Goal: Task Accomplishment & Management: Manage account settings

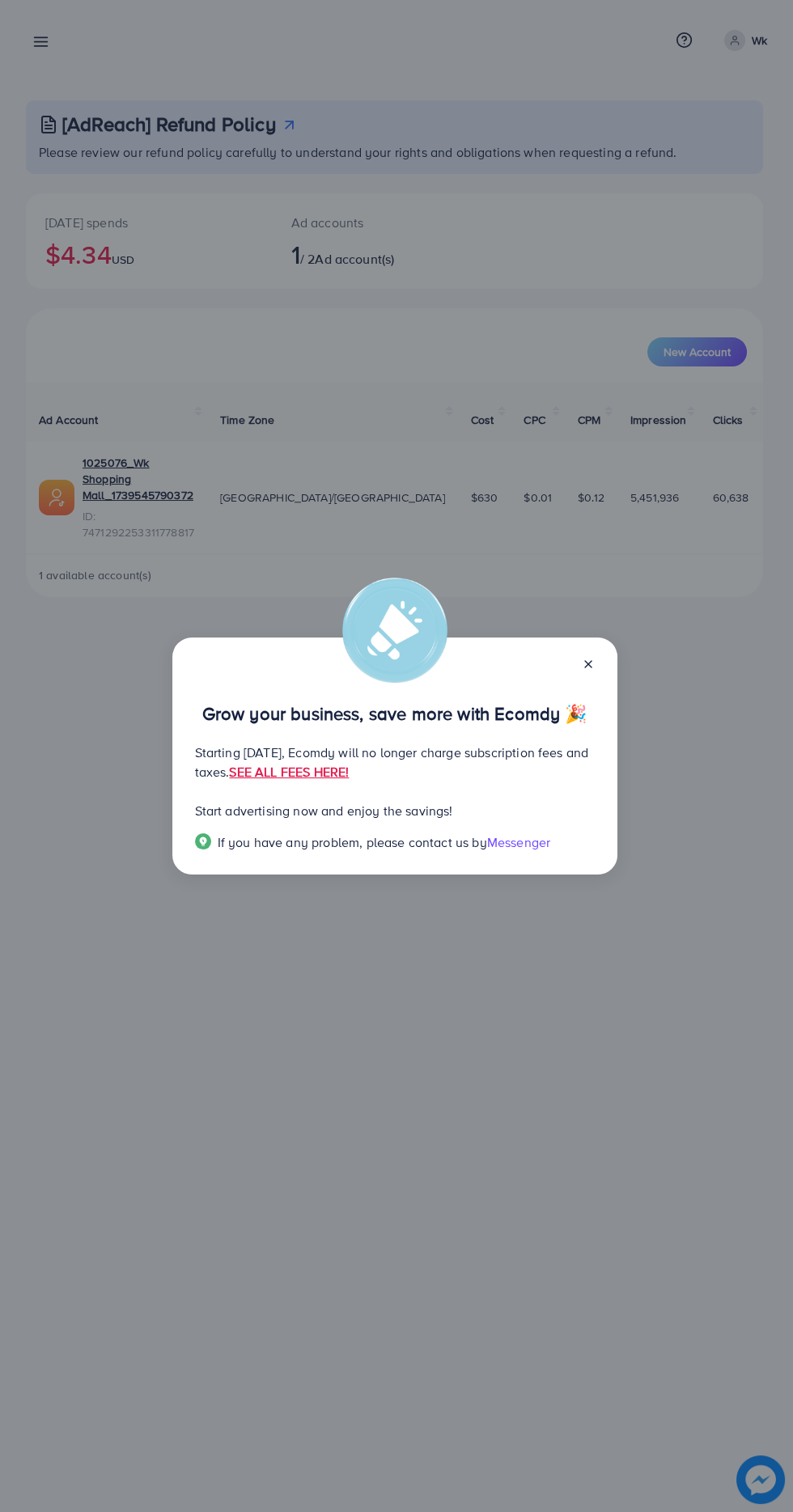
click at [587, 663] on line at bounding box center [588, 664] width 7 height 7
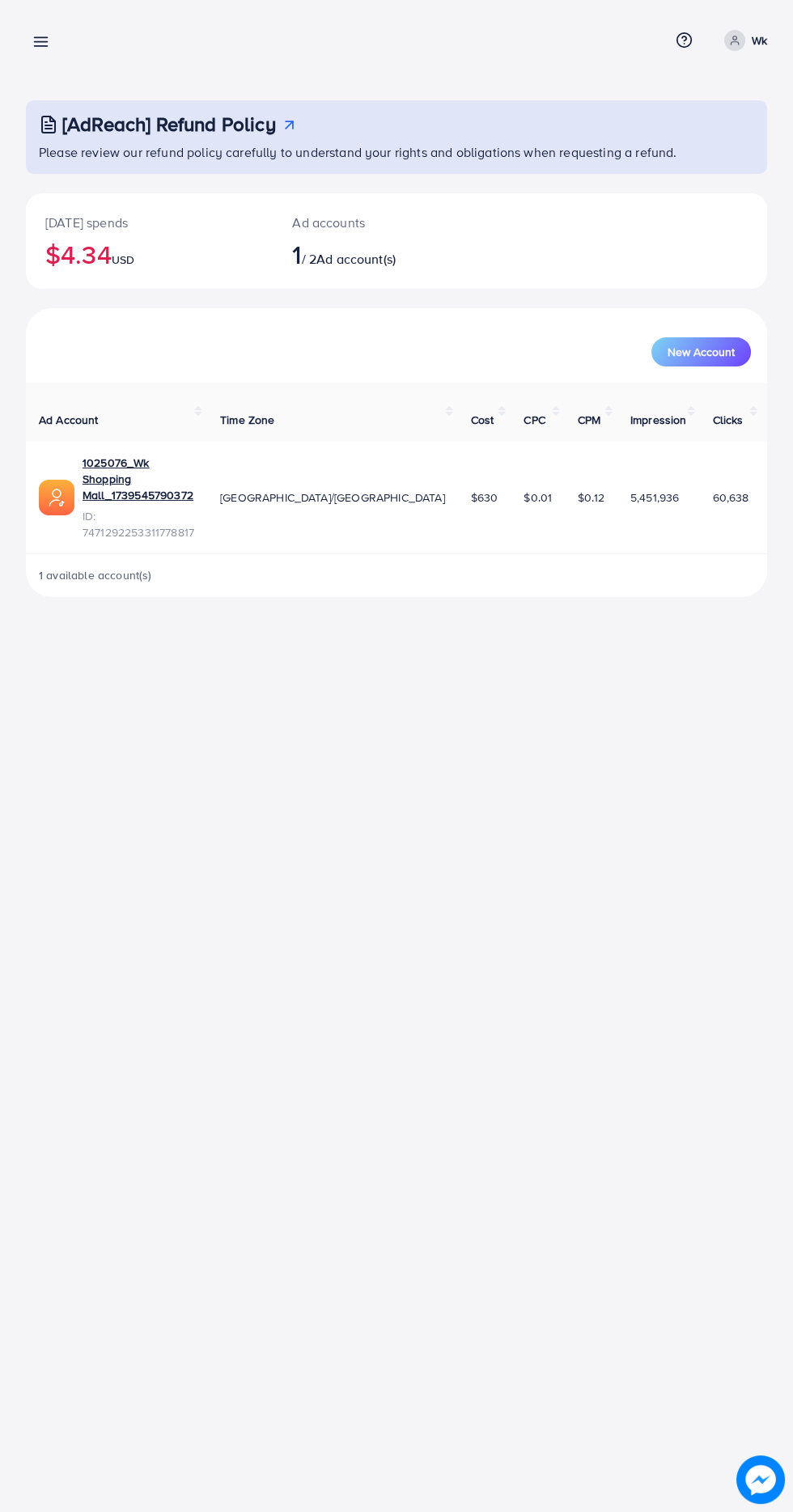
click at [41, 38] on line at bounding box center [42, 38] width 13 height 0
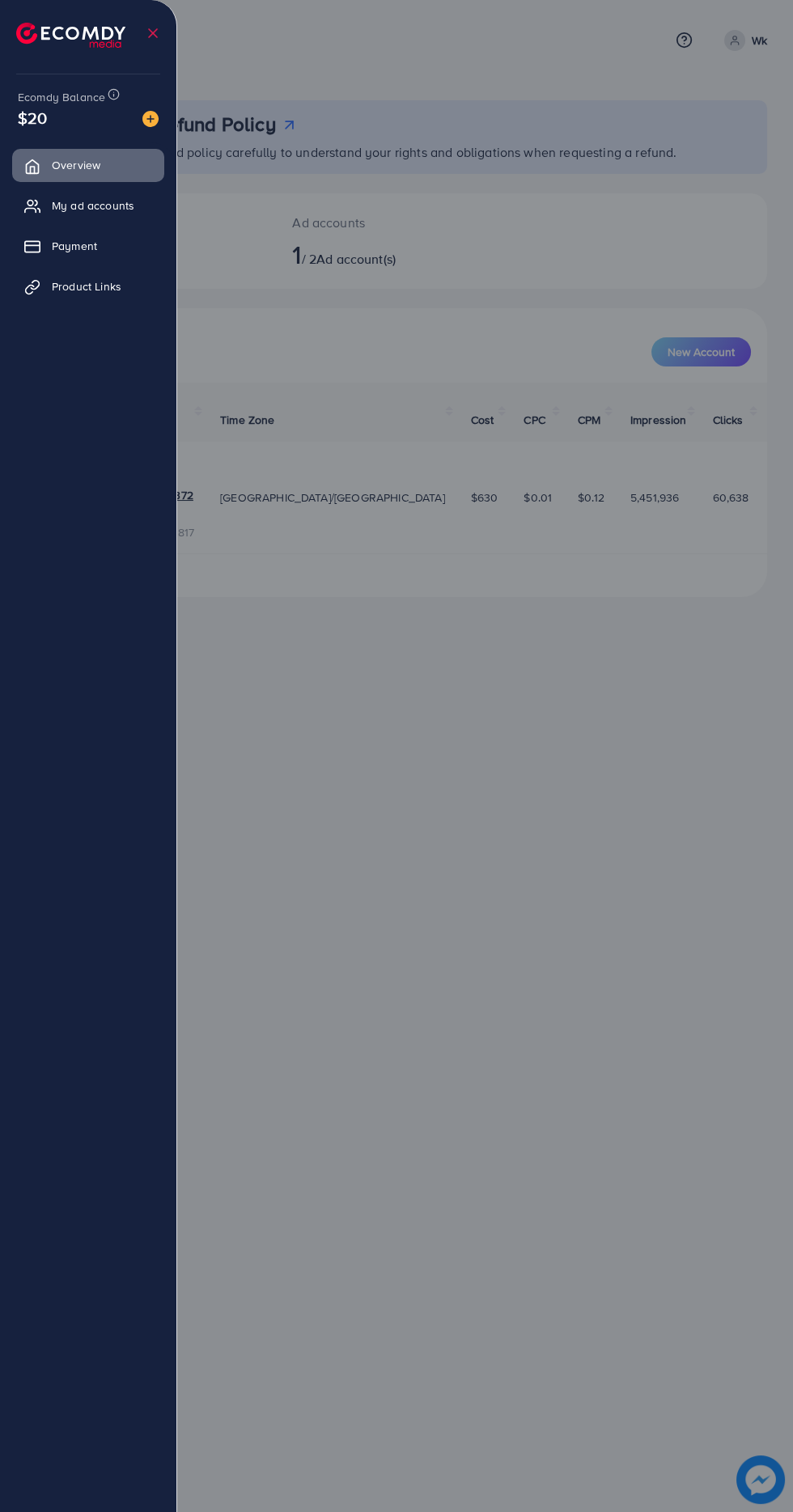
click at [570, 834] on div at bounding box center [396, 907] width 793 height 1814
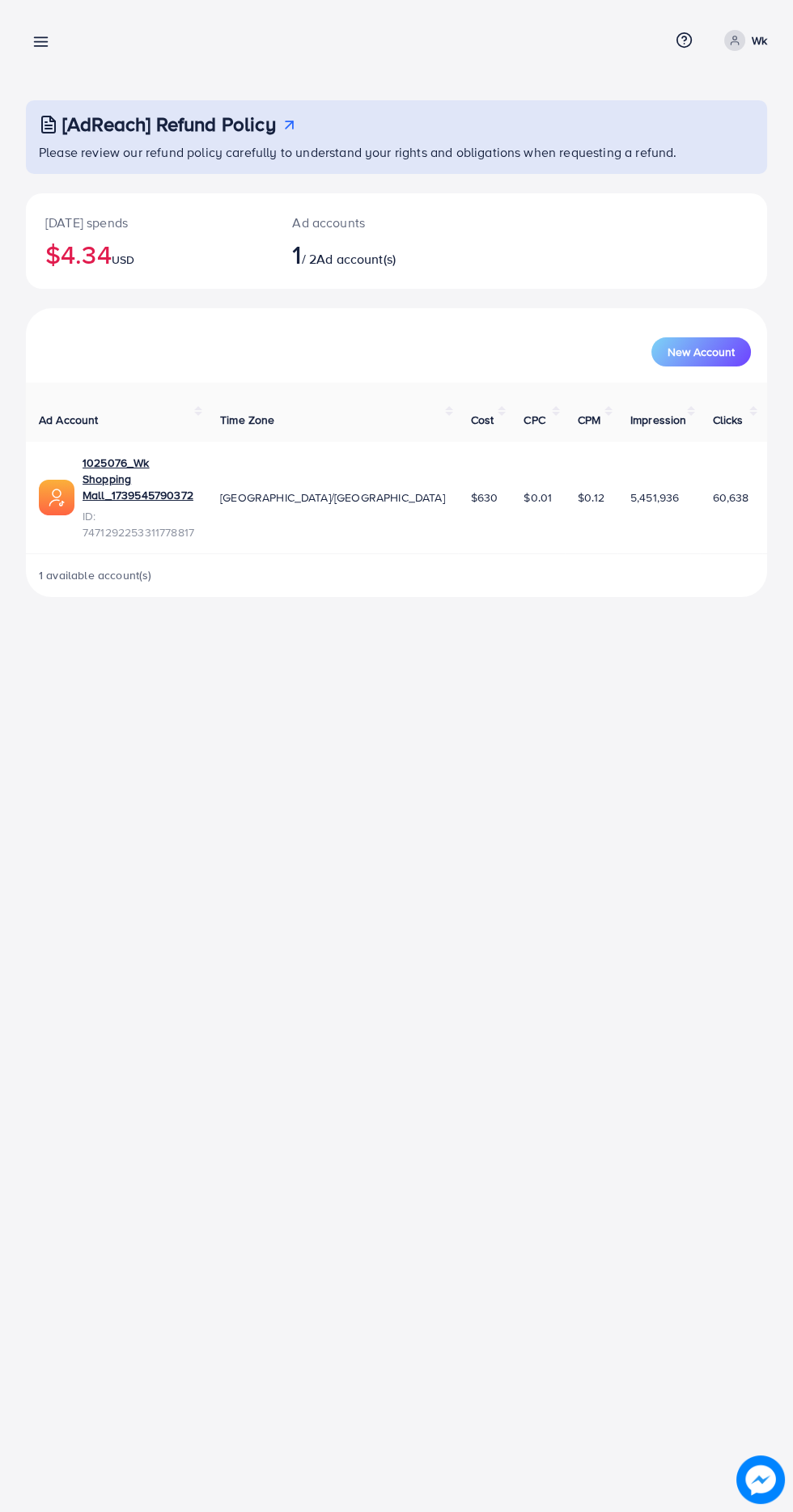
click at [41, 42] on line at bounding box center [42, 42] width 13 height 0
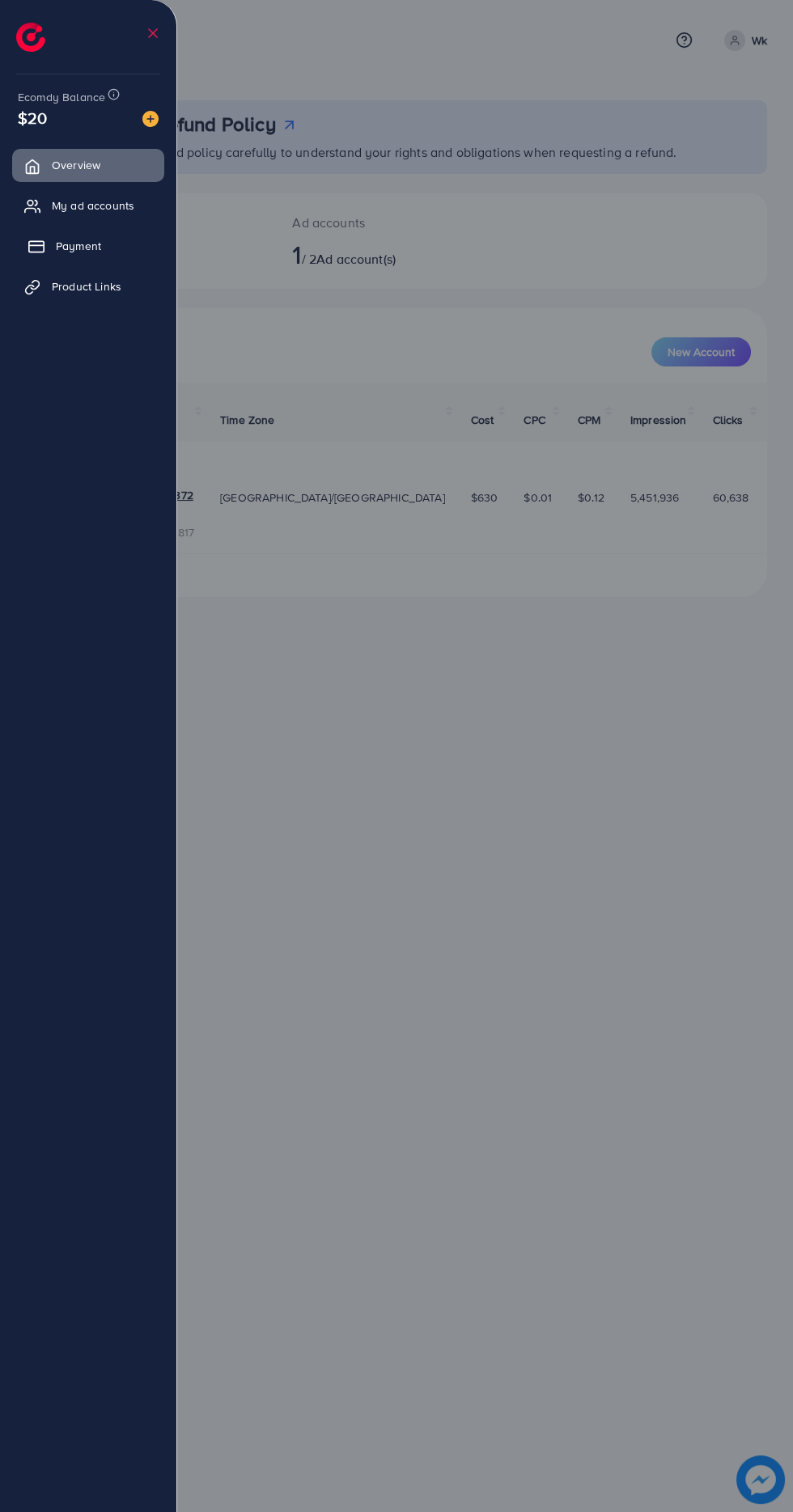
click at [31, 239] on icon at bounding box center [36, 246] width 16 height 16
click at [57, 234] on link "Payment" at bounding box center [88, 246] width 152 height 32
click at [31, 205] on icon at bounding box center [36, 206] width 16 height 16
click at [57, 203] on span "My ad accounts" at bounding box center [97, 205] width 83 height 16
click at [122, 238] on link "Payment" at bounding box center [88, 246] width 152 height 32
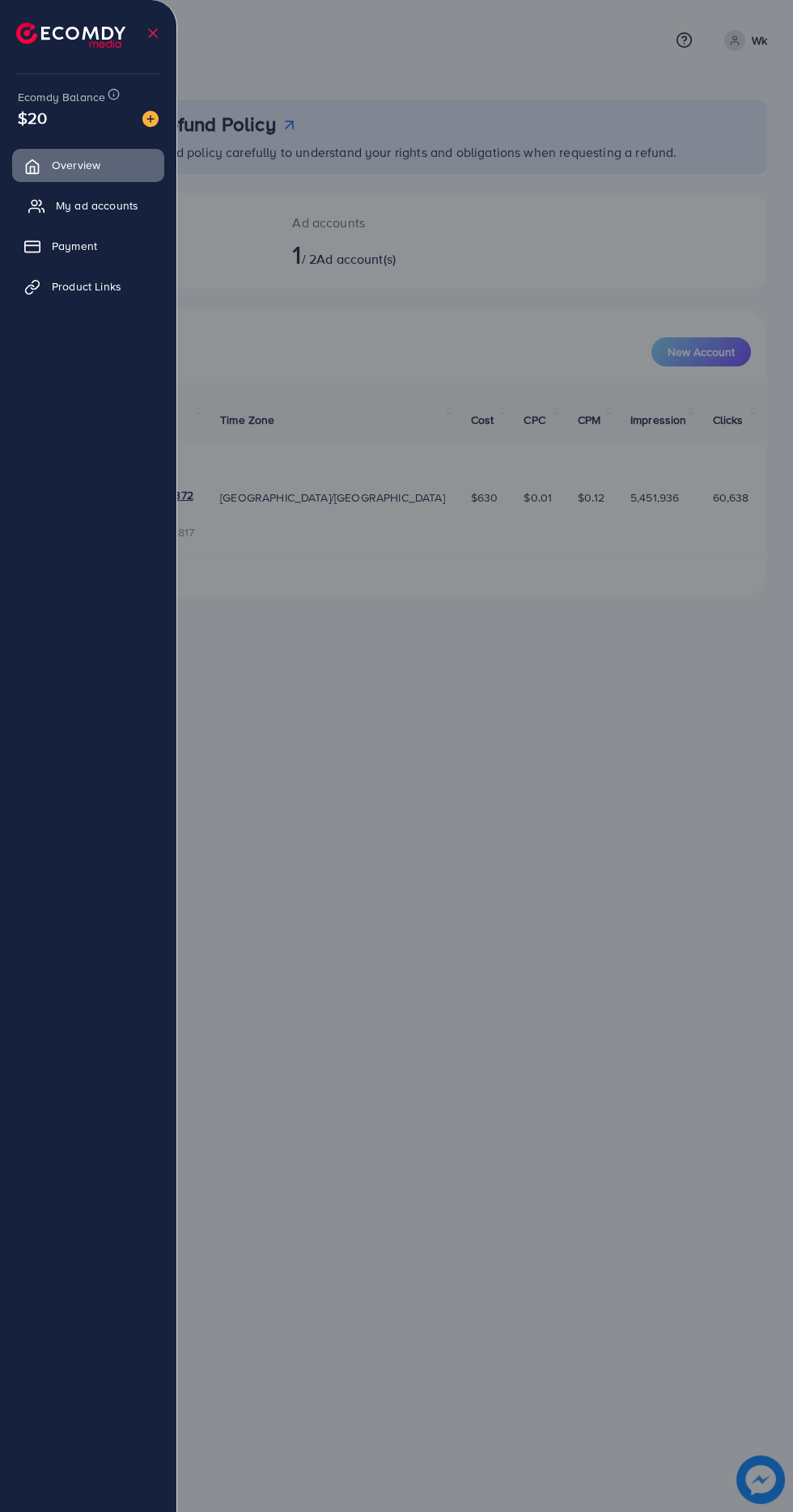
click at [102, 206] on span "My ad accounts" at bounding box center [97, 205] width 83 height 16
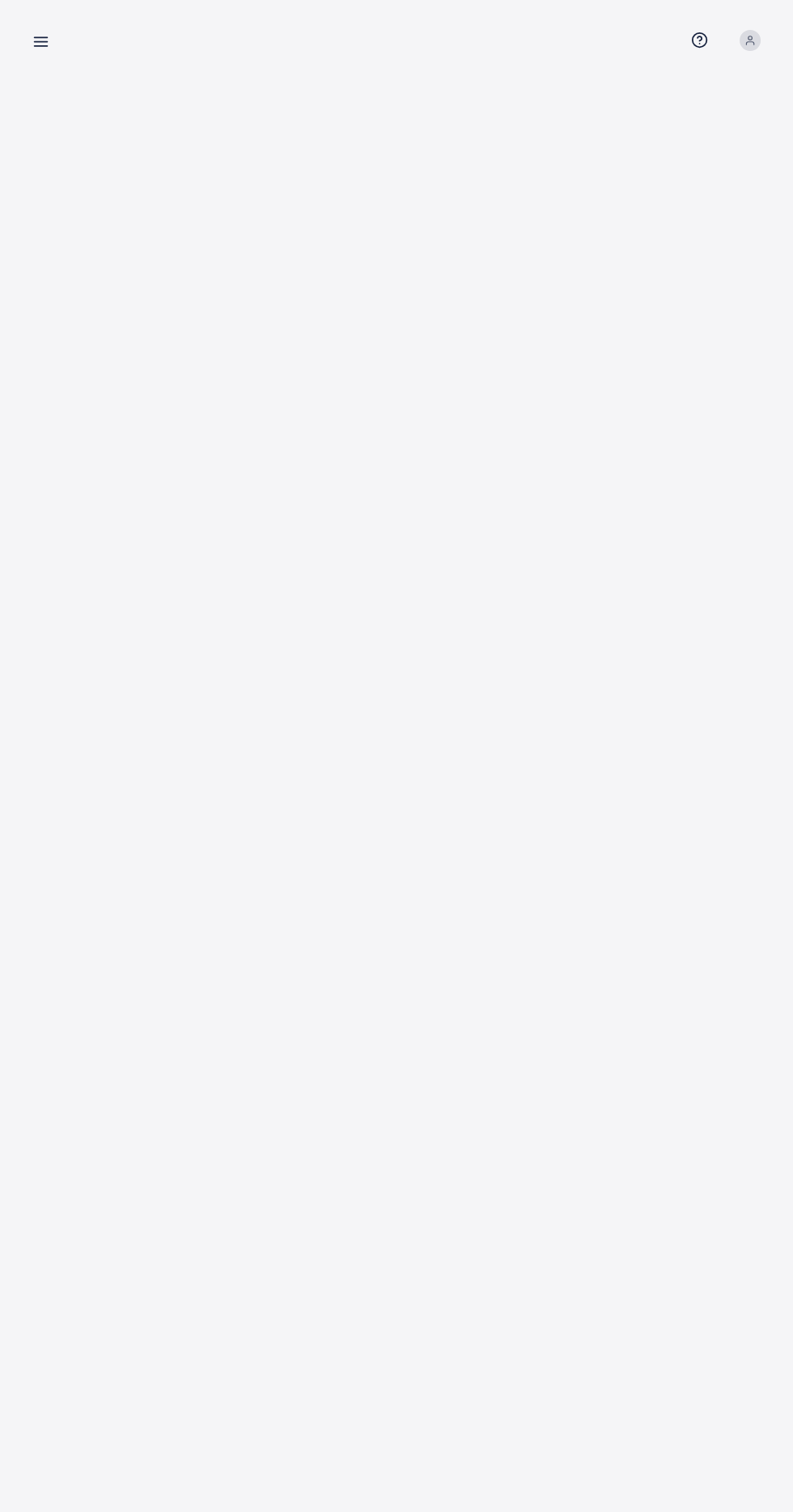
click at [41, 47] on line at bounding box center [42, 47] width 13 height 0
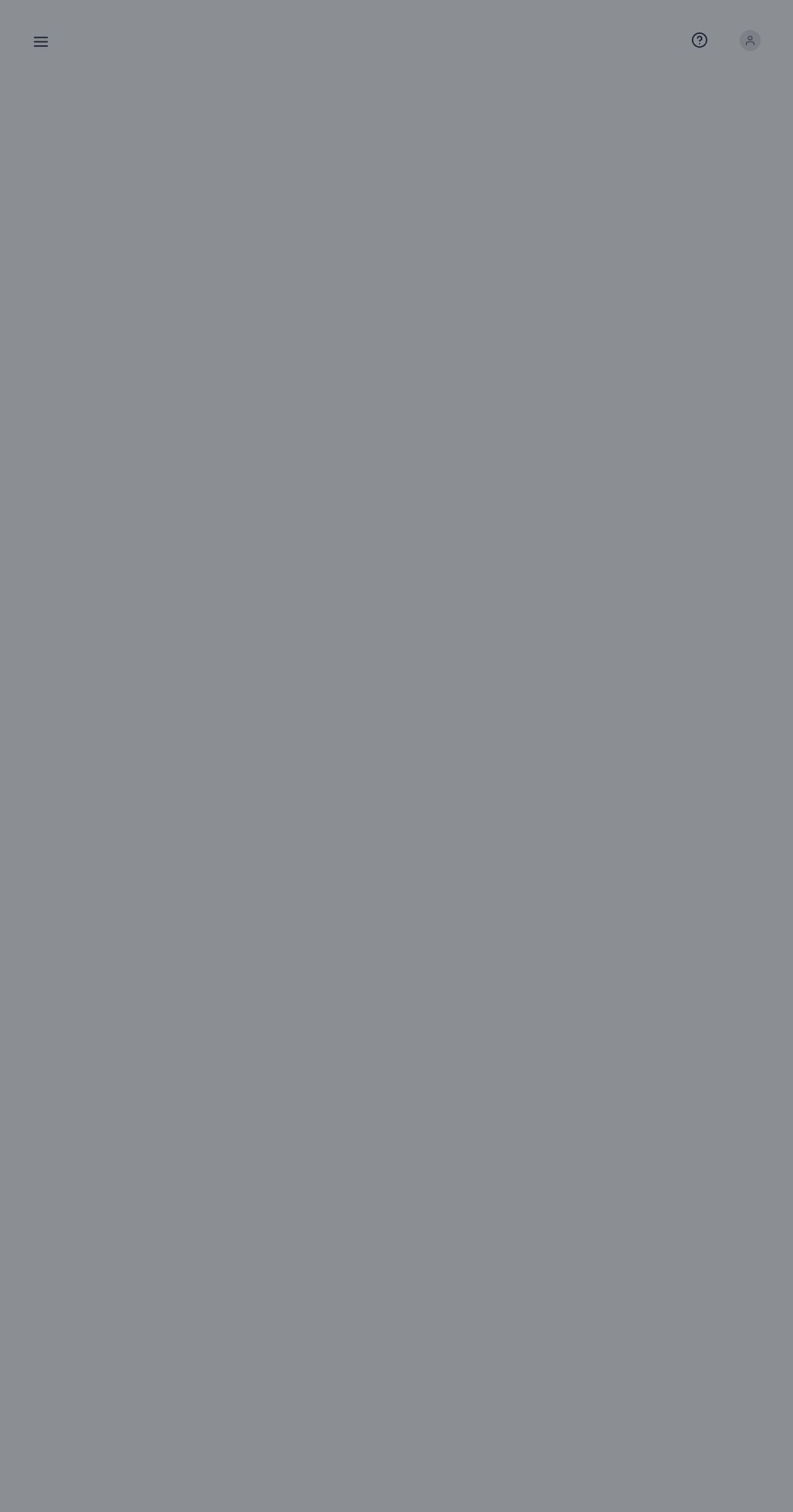
click at [562, 903] on div at bounding box center [396, 907] width 793 height 1814
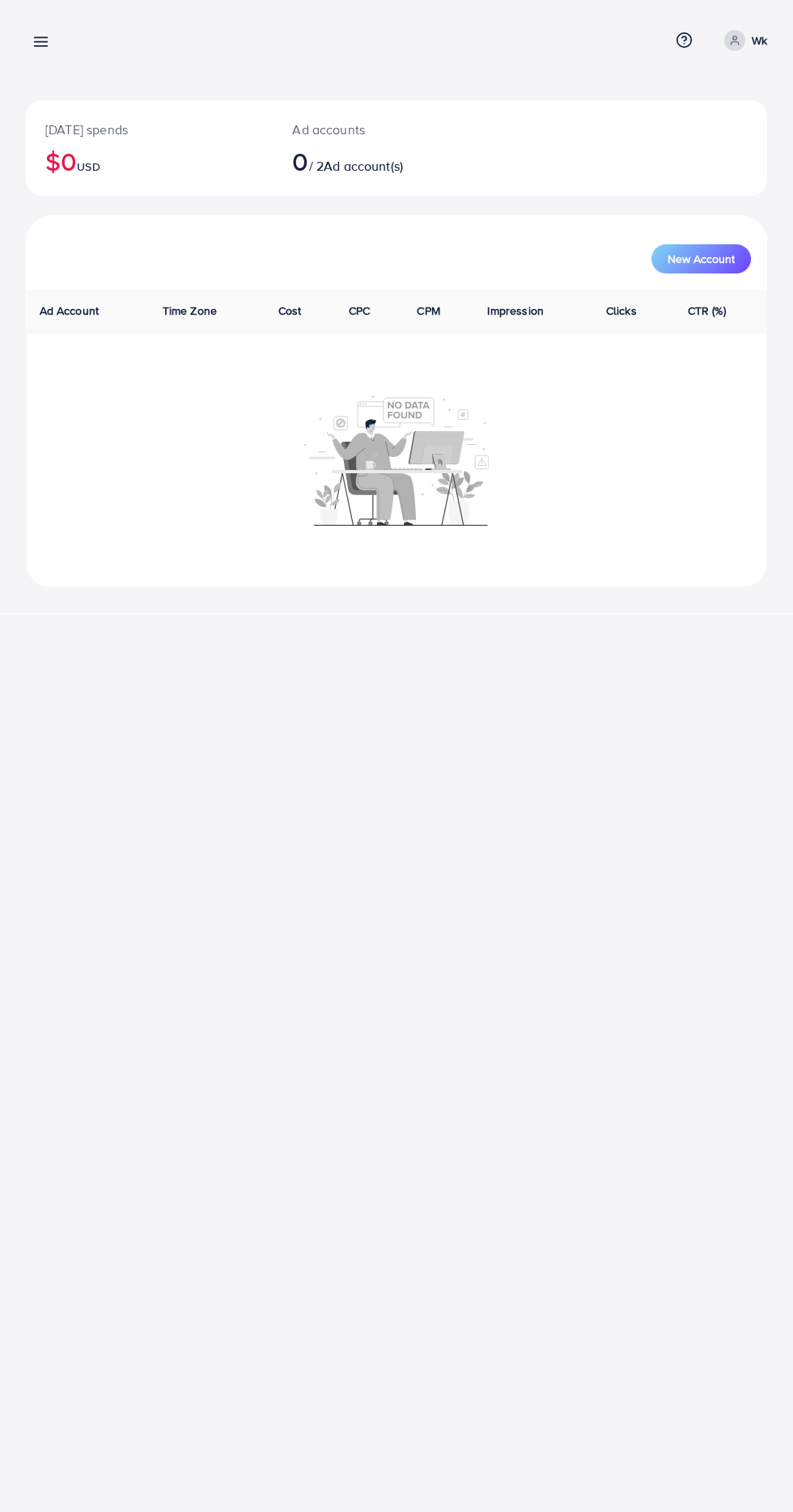
click at [41, 38] on line at bounding box center [42, 38] width 13 height 0
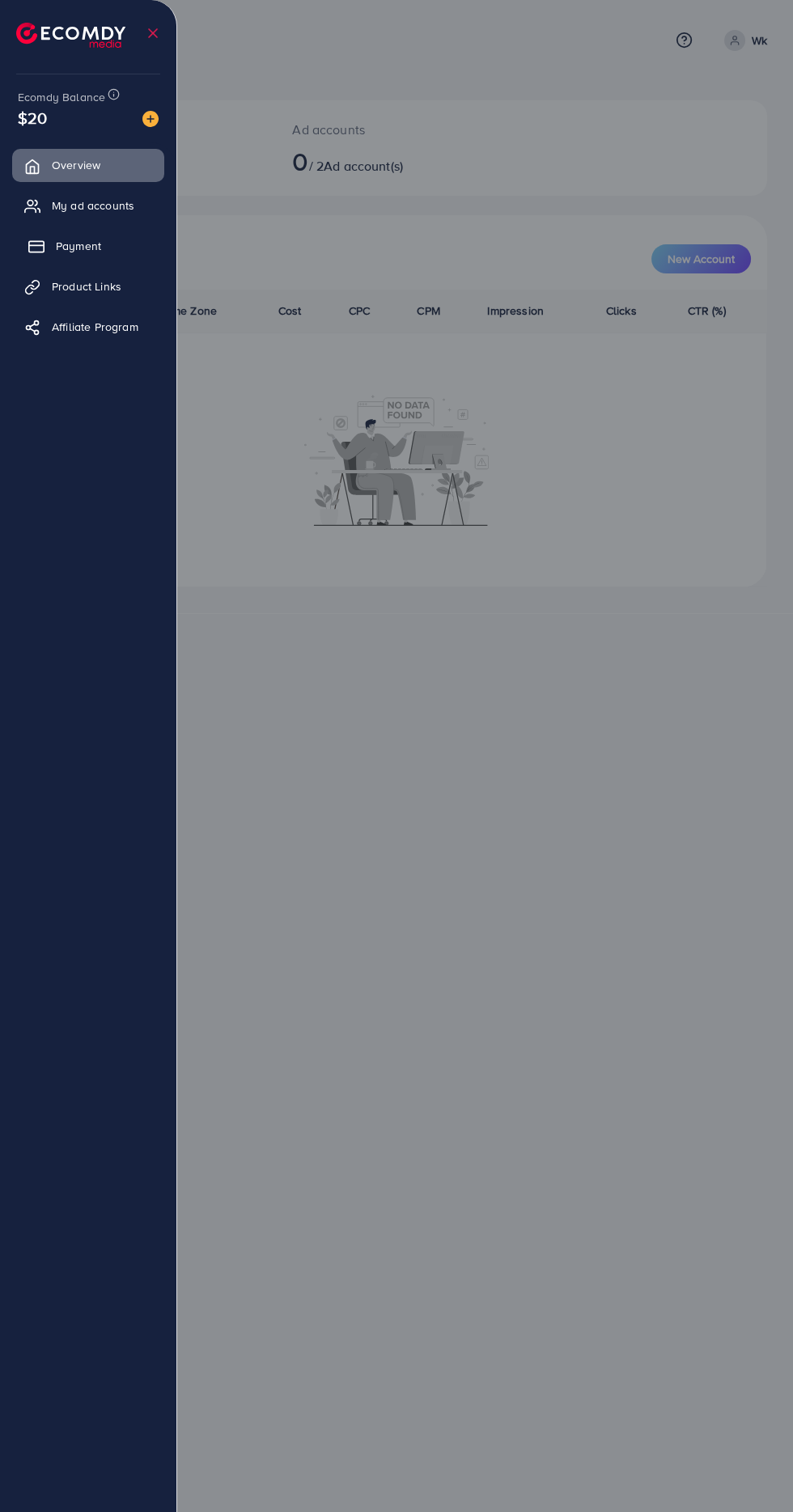
click at [30, 239] on icon at bounding box center [36, 246] width 16 height 16
click at [58, 237] on span "Payment" at bounding box center [79, 245] width 46 height 16
click at [35, 247] on icon at bounding box center [36, 246] width 16 height 16
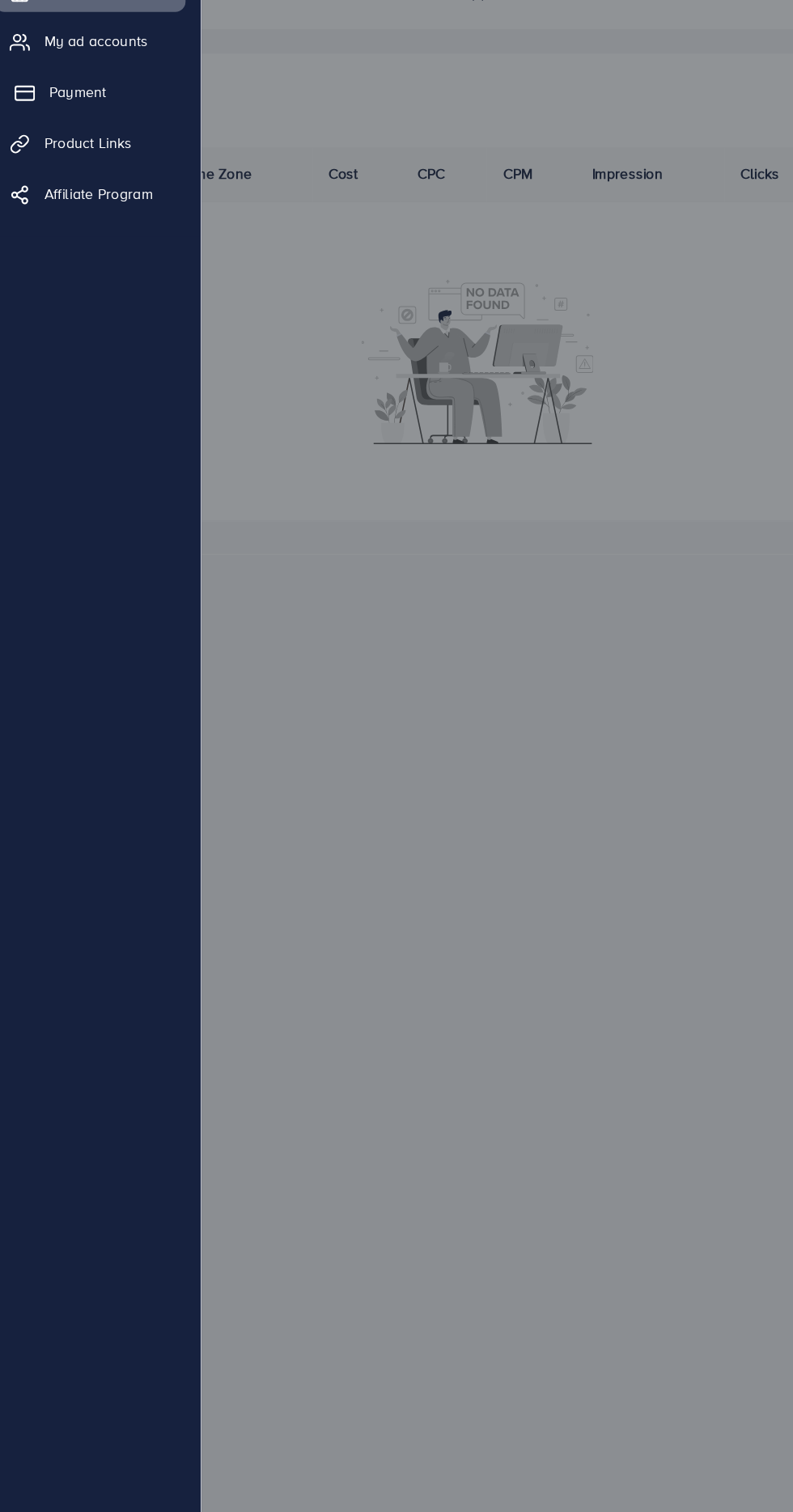
click at [57, 261] on link "Payment" at bounding box center [88, 246] width 152 height 32
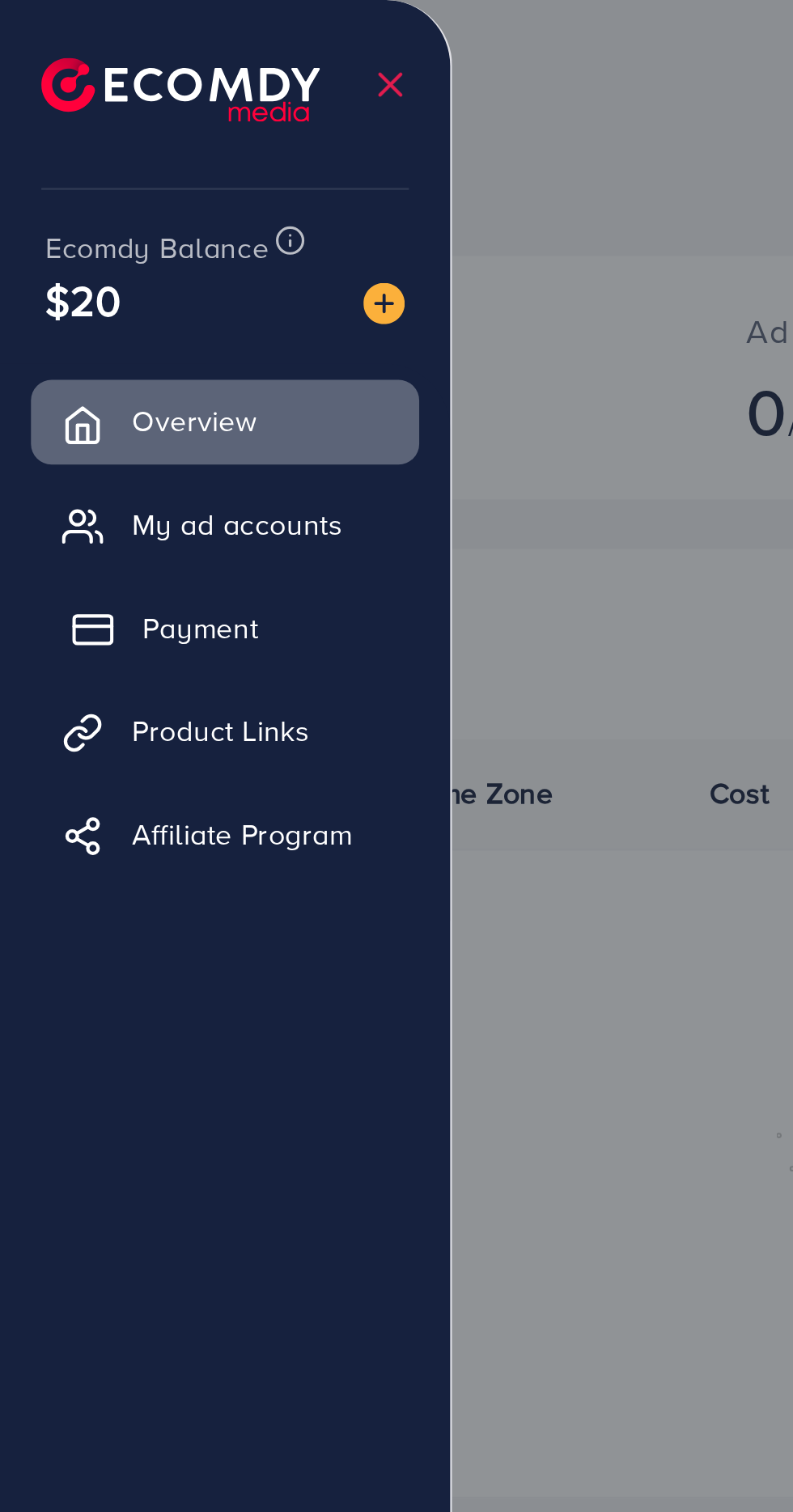
click at [79, 251] on span "Payment" at bounding box center [79, 245] width 46 height 16
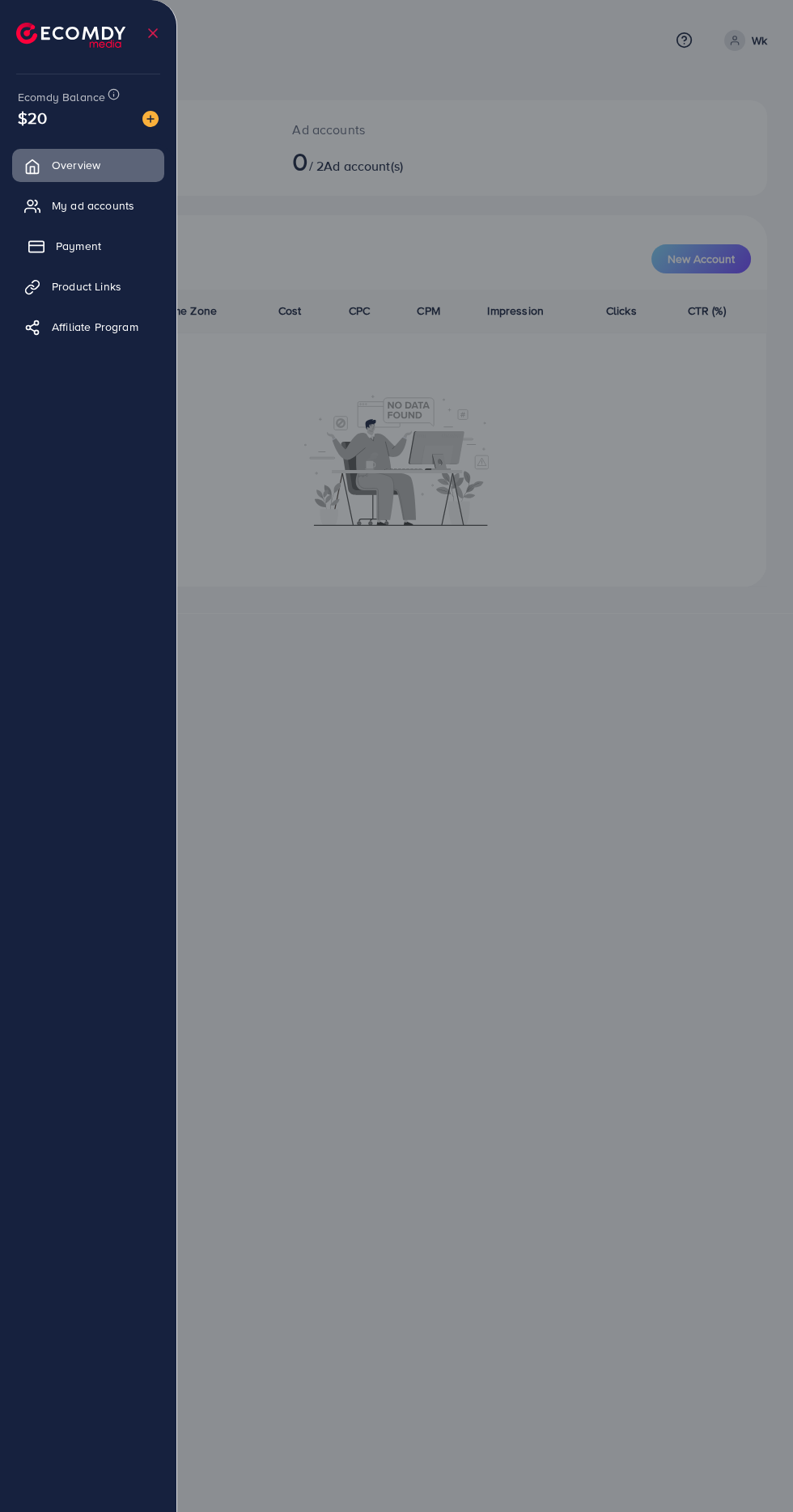
click at [84, 245] on span "Payment" at bounding box center [79, 245] width 46 height 16
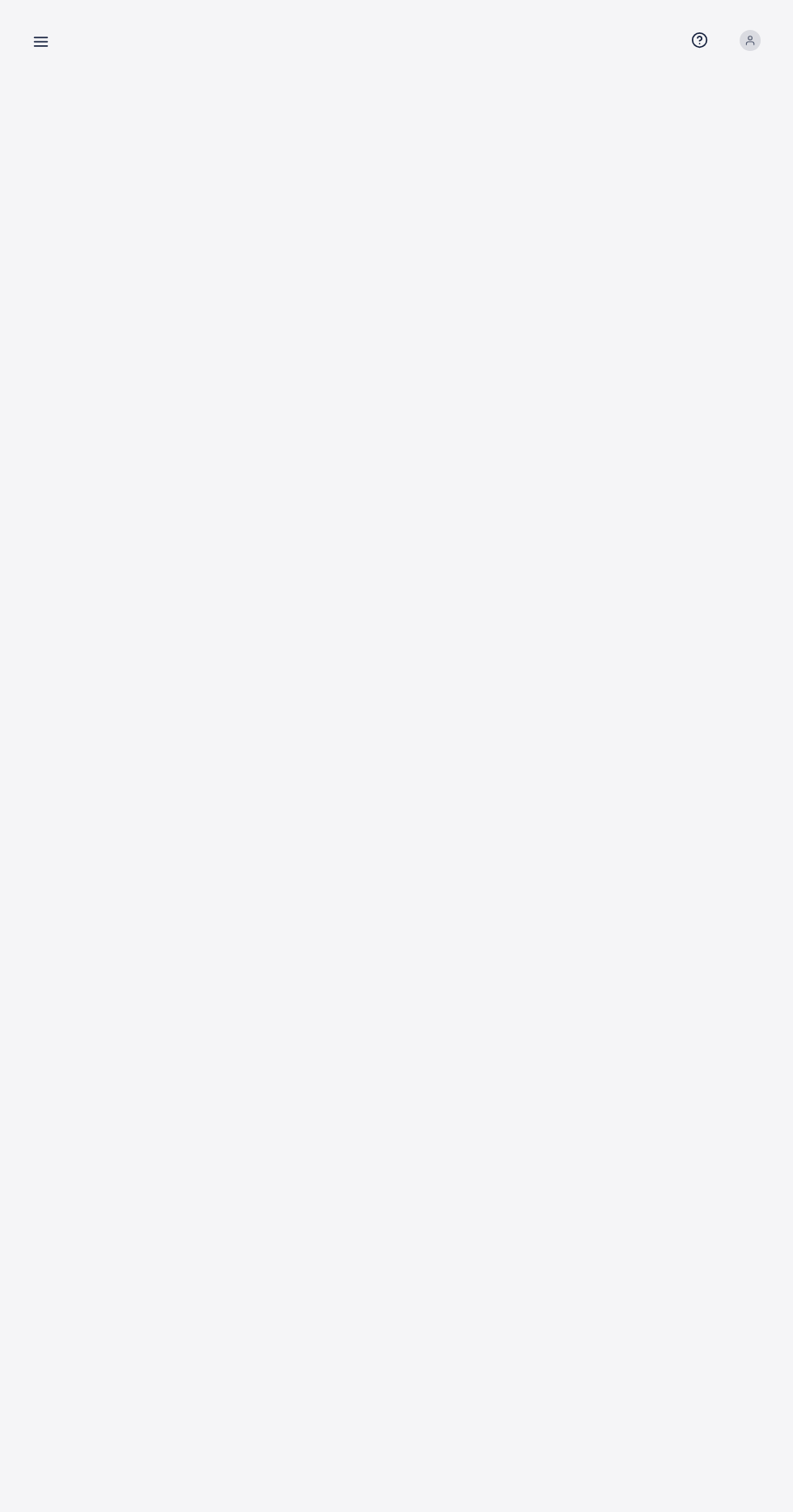
click at [129, 725] on div "Overview Help Center Contact Support Term and policy About Us Profile Log out" at bounding box center [396, 756] width 793 height 1512
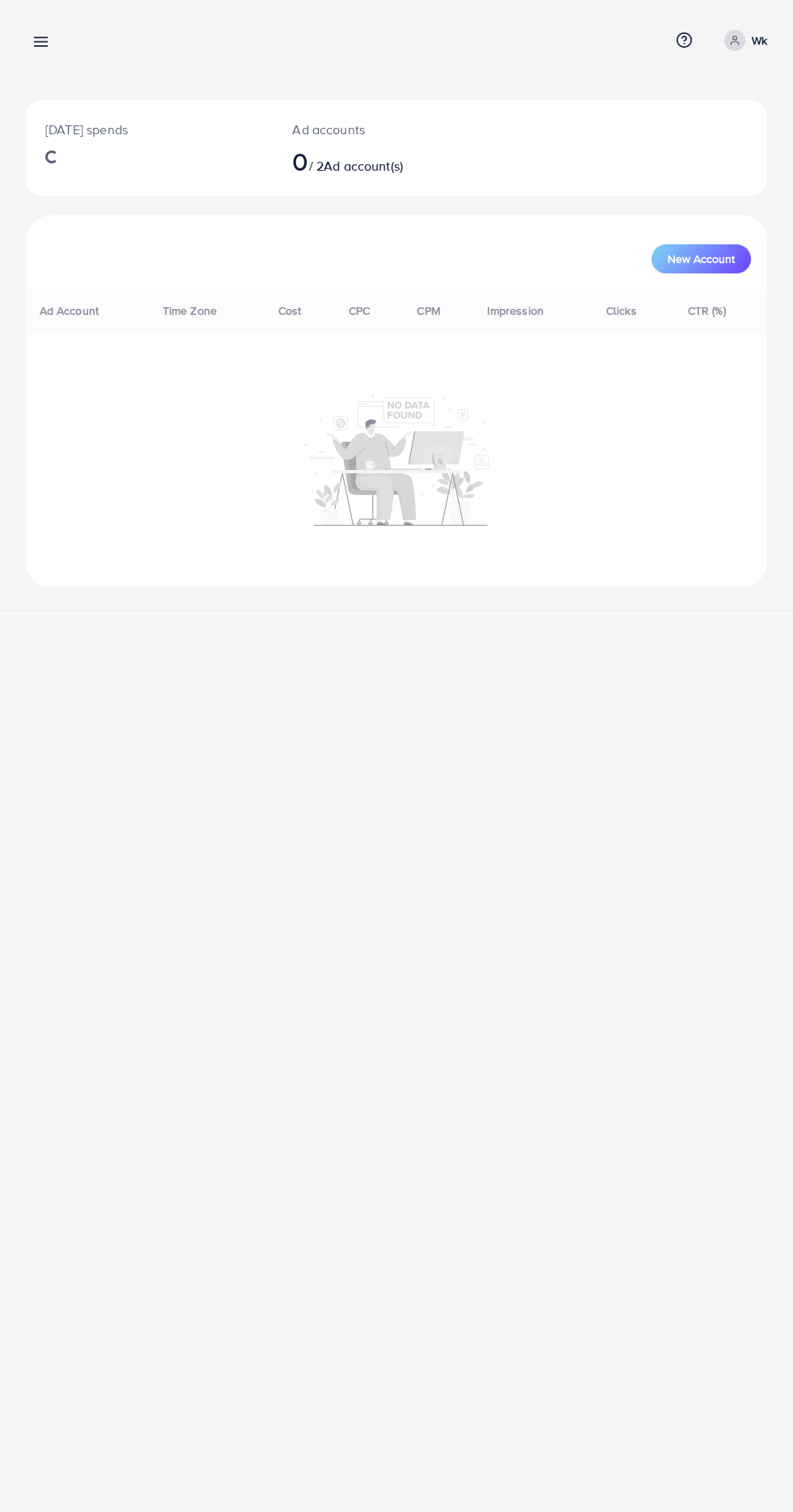
click at [41, 47] on line at bounding box center [42, 47] width 13 height 0
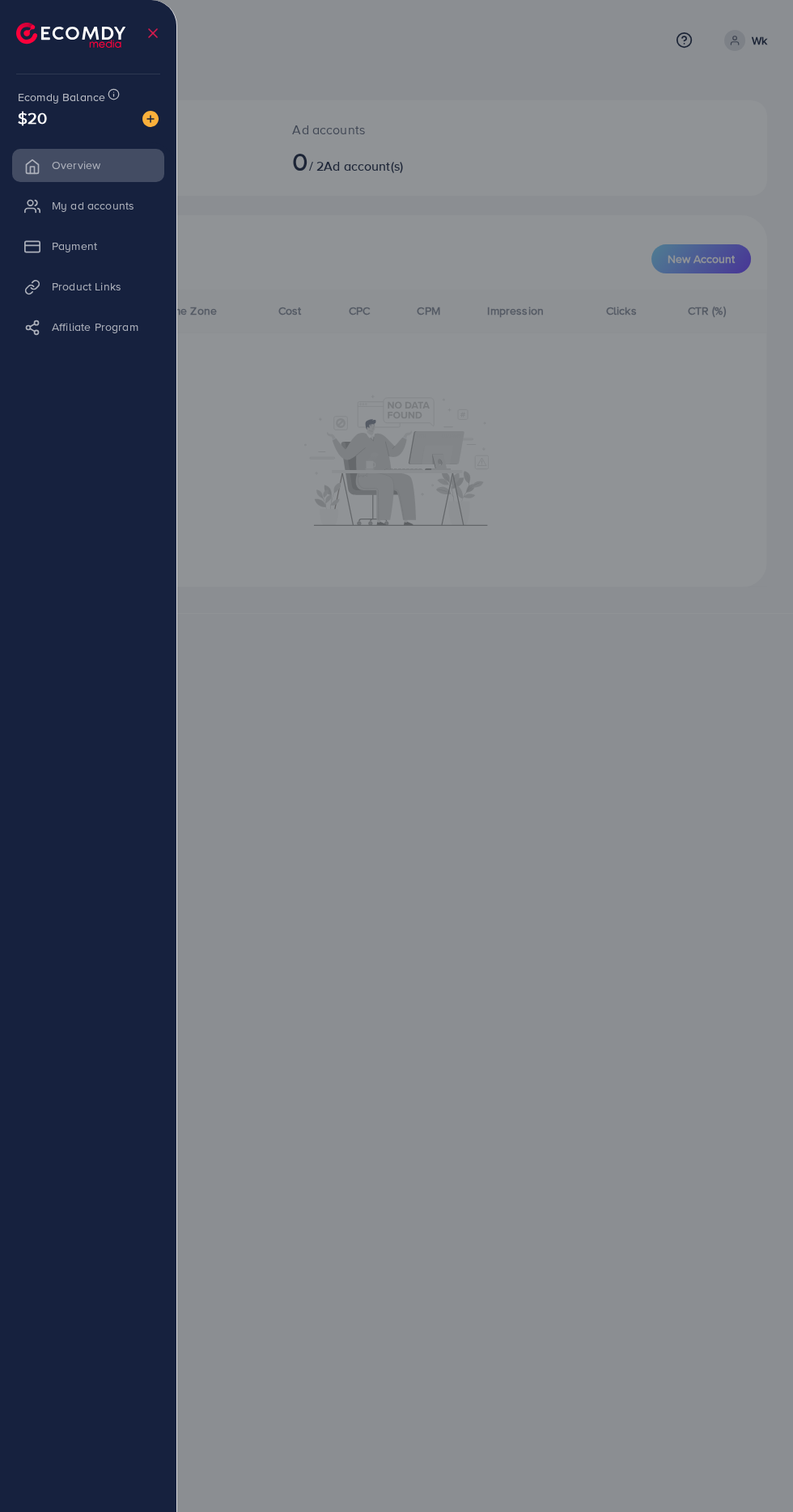
click at [126, 247] on li "Payment" at bounding box center [88, 246] width 177 height 32
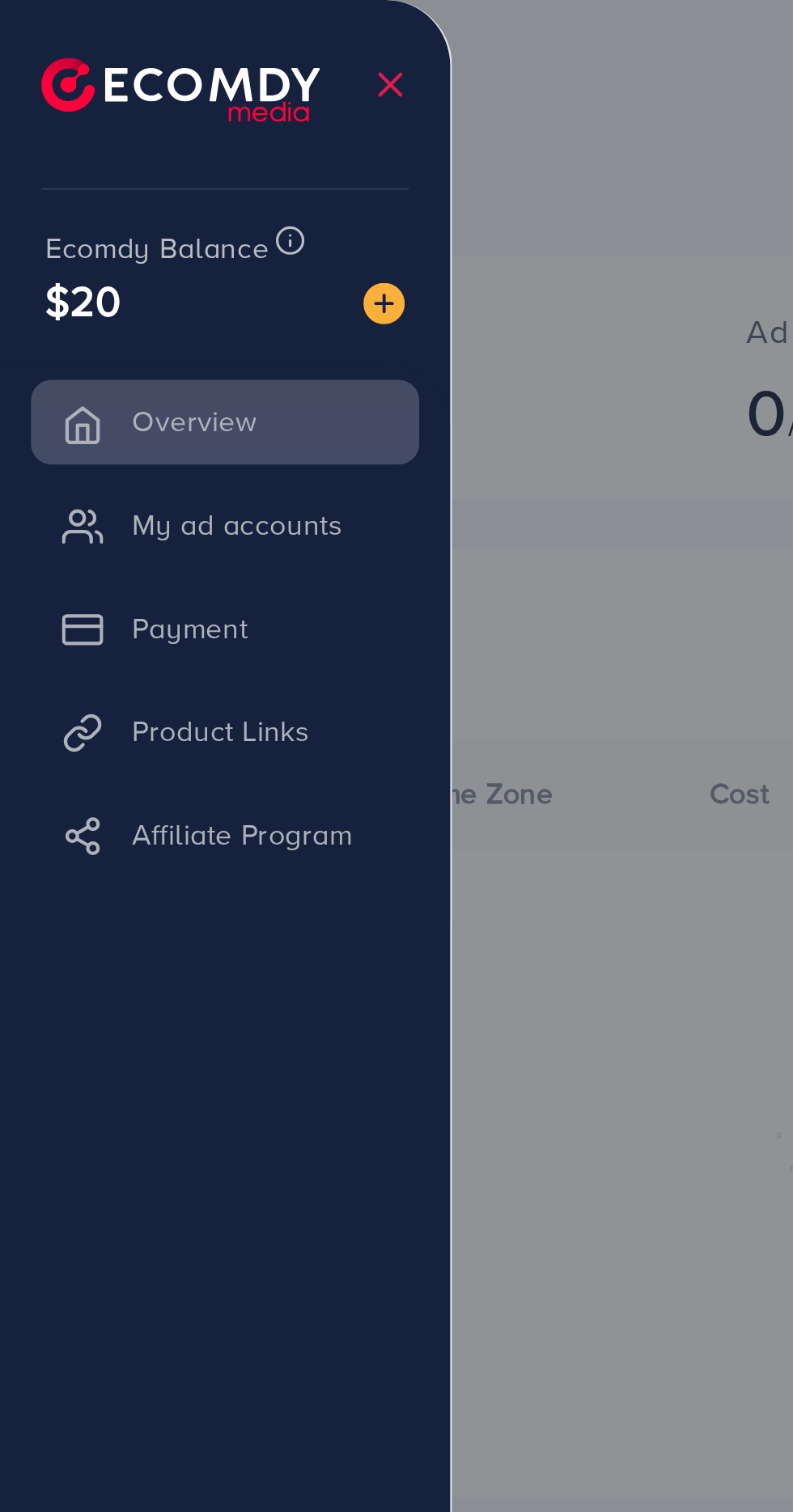
click at [9, 561] on ul "Overview My ad accounts Payment Product Links Affiliate Program" at bounding box center [88, 785] width 177 height 1286
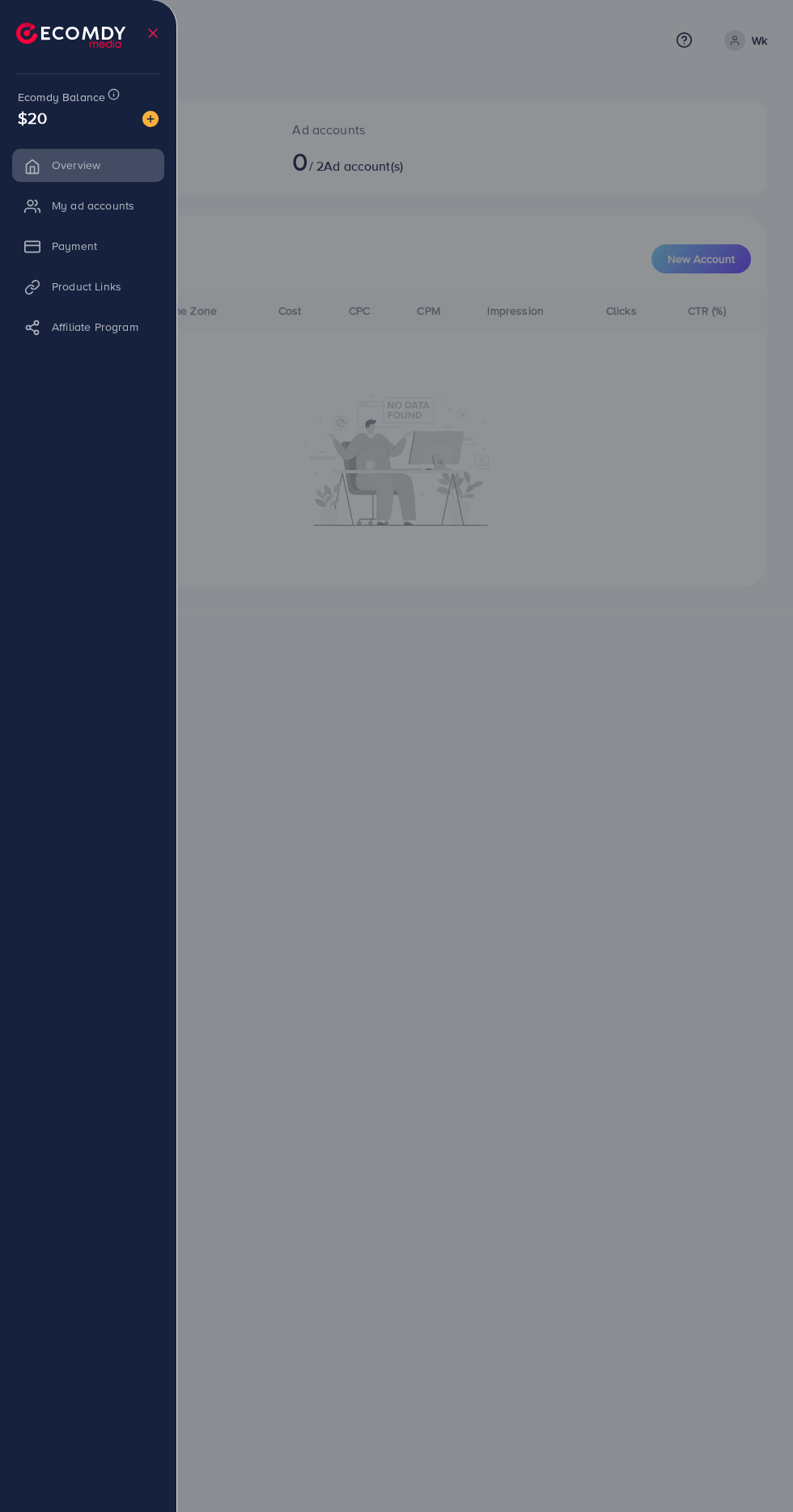
click at [267, 803] on div at bounding box center [396, 907] width 793 height 1814
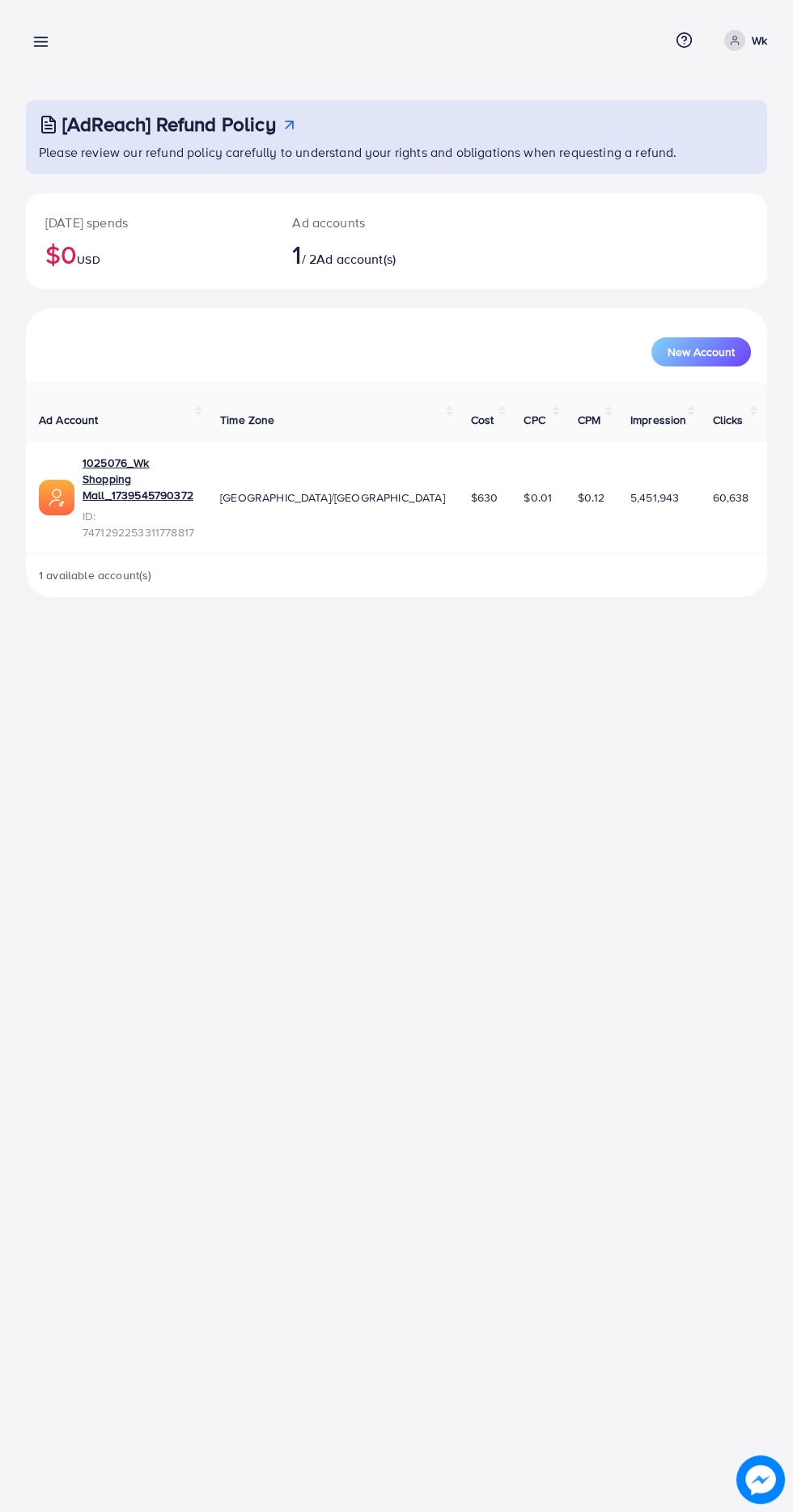
click at [345, 763] on div "Overview Help Center Contact Support Term and policy About Us Wk Profile Log ou…" at bounding box center [396, 756] width 793 height 1512
click at [42, 47] on line at bounding box center [42, 47] width 13 height 0
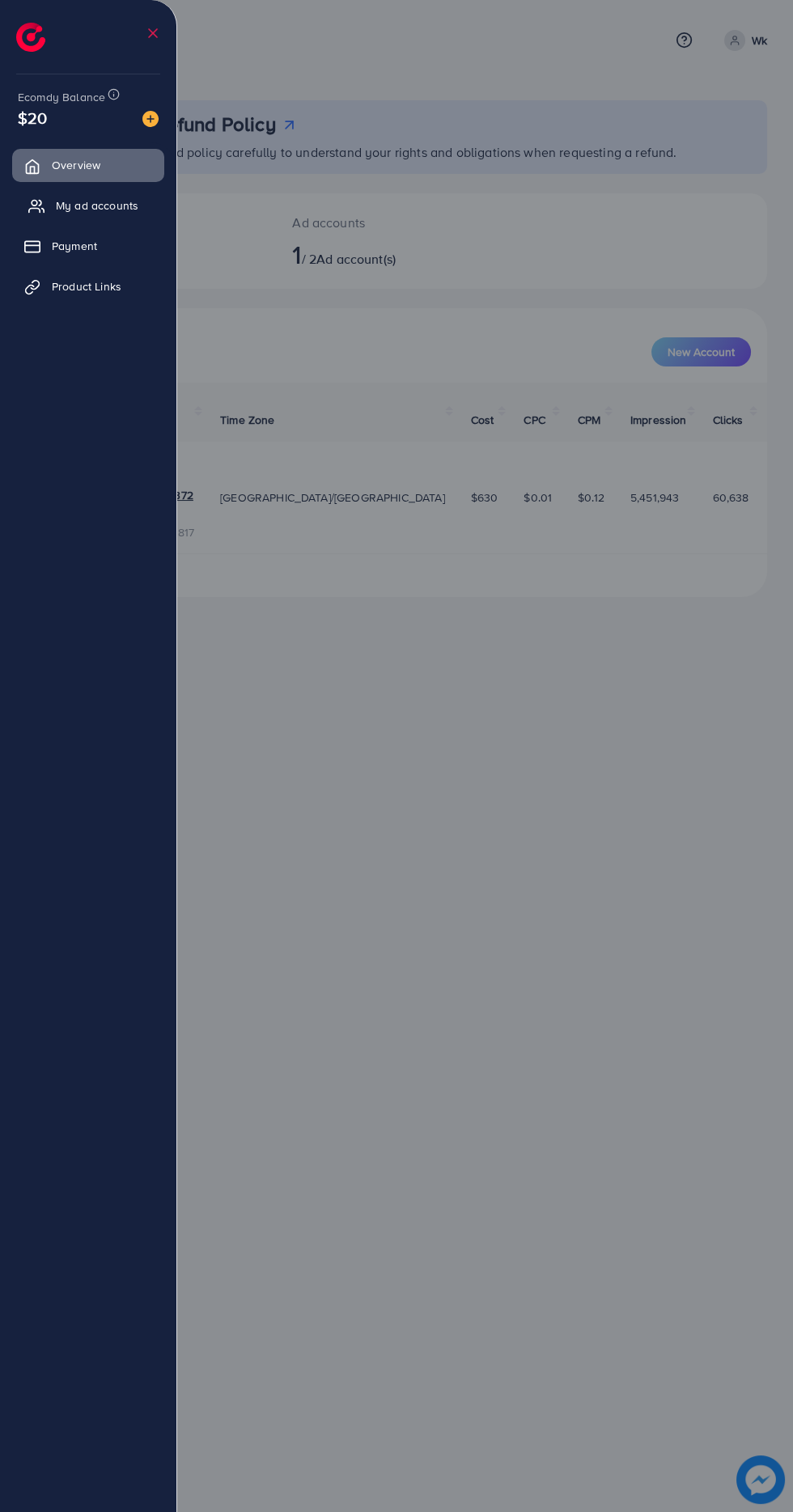
click at [106, 205] on span "My ad accounts" at bounding box center [97, 205] width 83 height 16
click at [105, 205] on span "My ad accounts" at bounding box center [97, 205] width 83 height 16
click at [35, 205] on icon at bounding box center [36, 206] width 16 height 16
click at [43, 210] on icon at bounding box center [43, 211] width 3 height 4
click at [38, 246] on line at bounding box center [36, 246] width 14 height 0
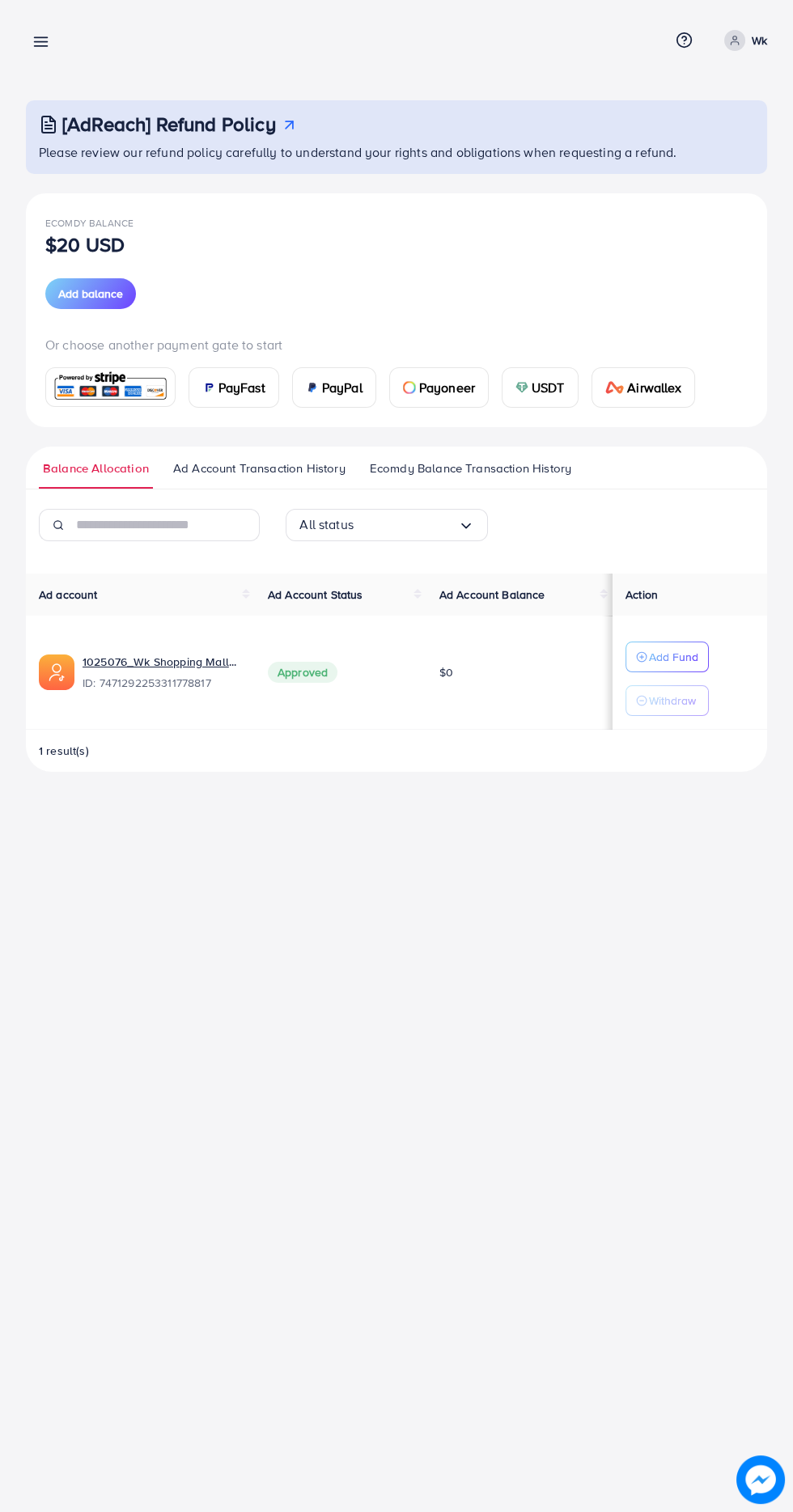
click at [727, 649] on div "Add Fund Withdraw" at bounding box center [689, 678] width 128 height 74
click at [685, 657] on p "Add Fund" at bounding box center [673, 656] width 49 height 19
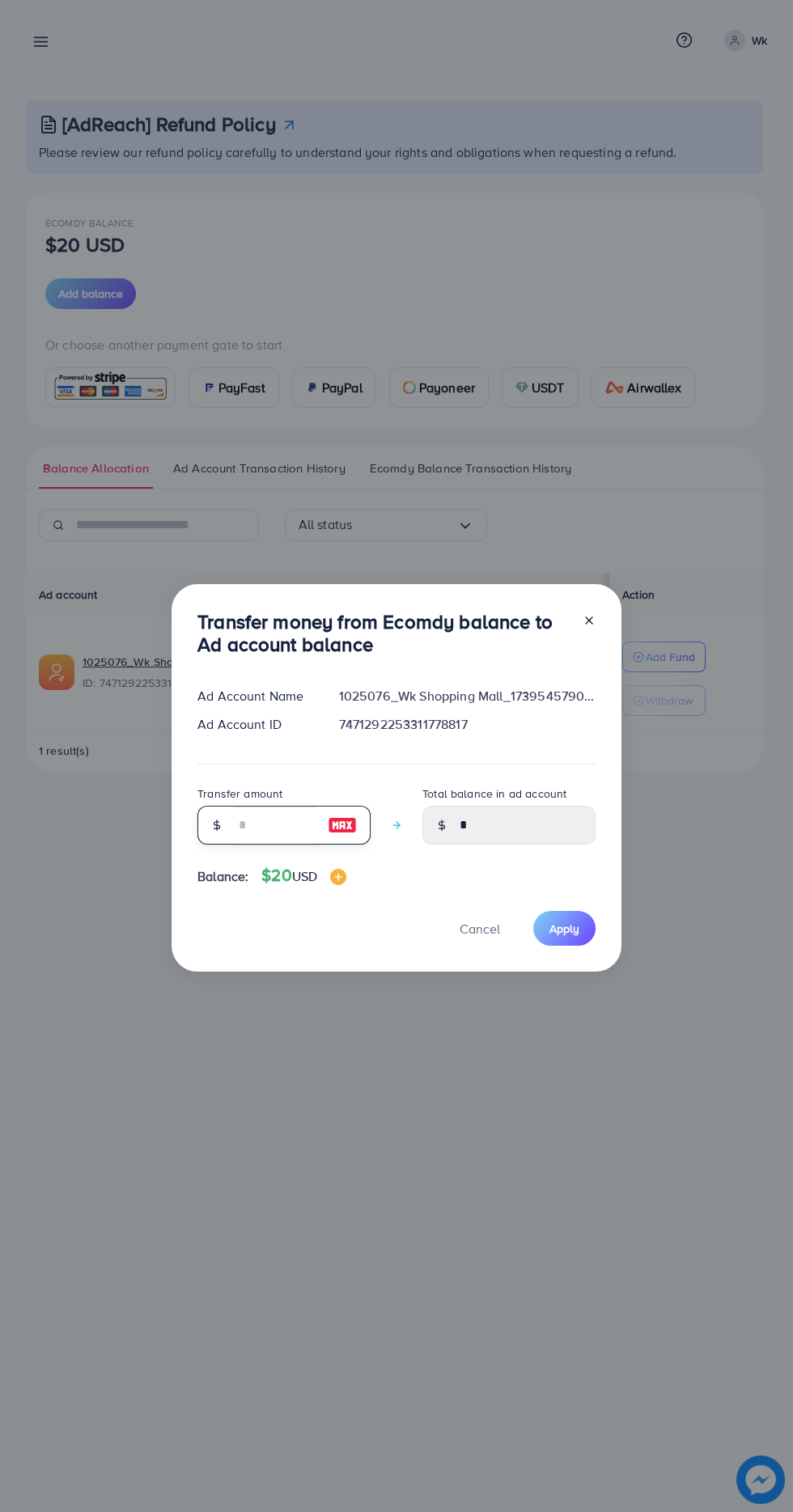
click at [265, 832] on input "number" at bounding box center [274, 824] width 81 height 39
type input "*"
type input "****"
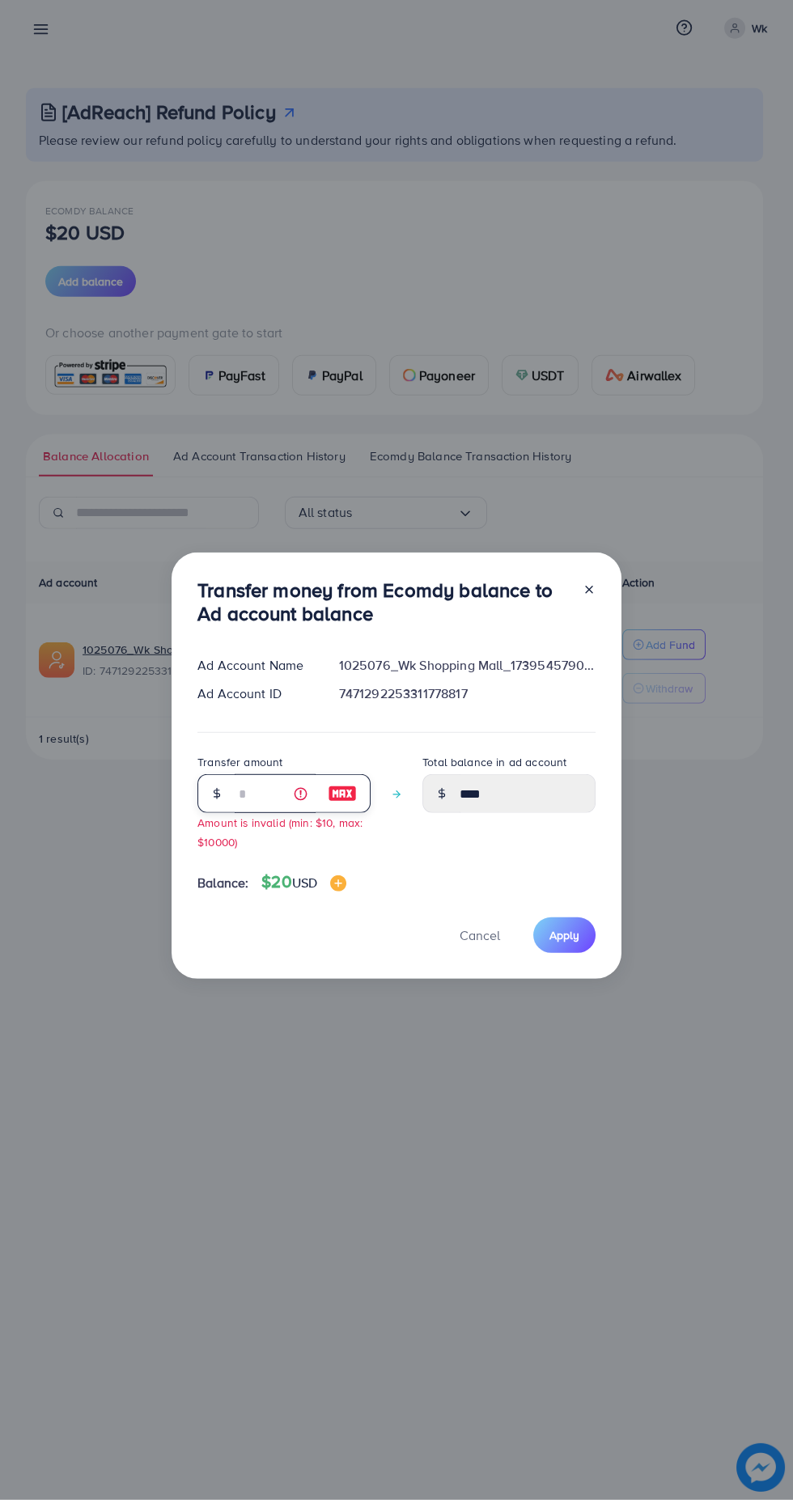
type input "**"
type input "*****"
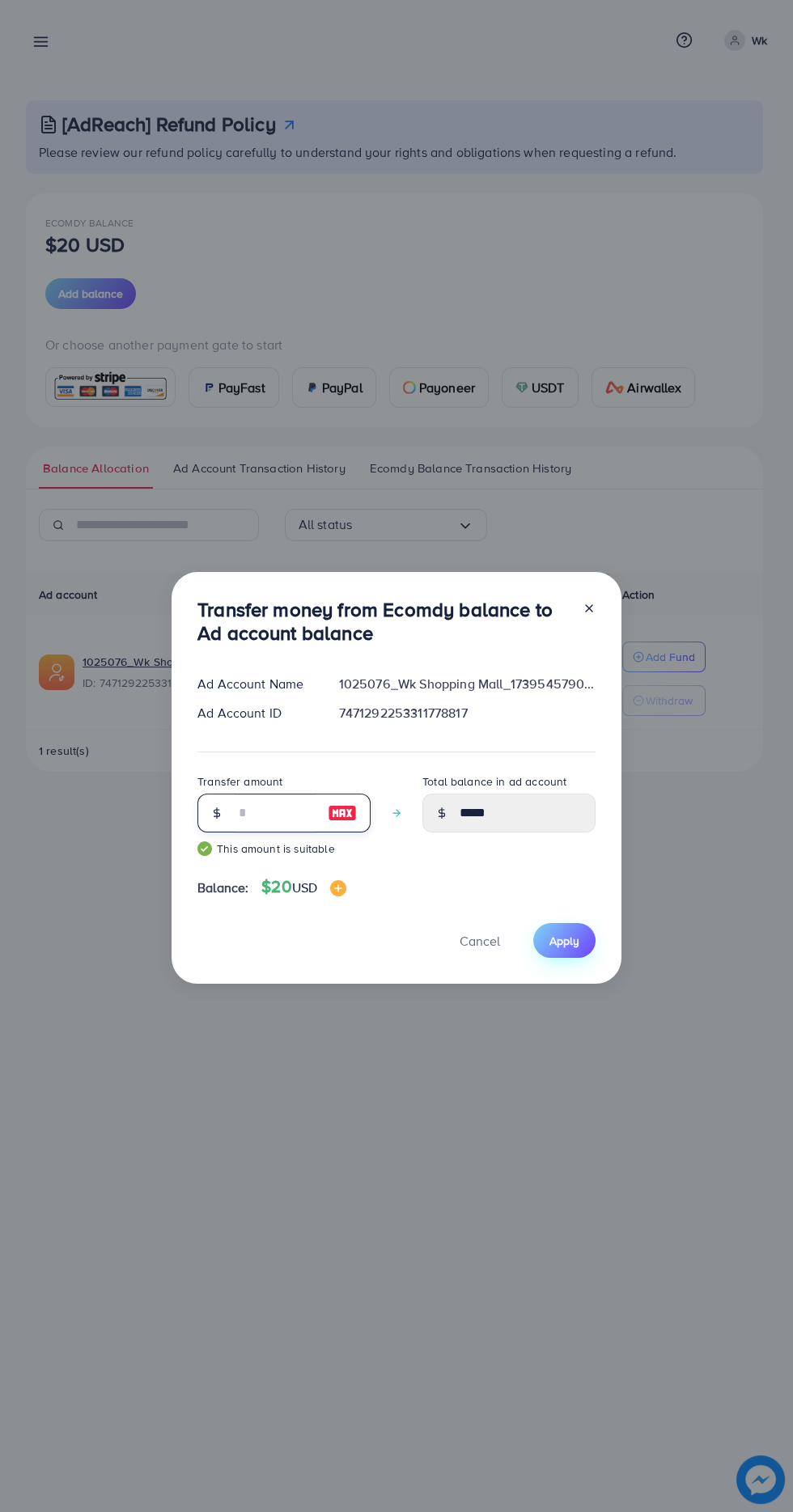
type input "**"
click at [575, 940] on span "Apply" at bounding box center [564, 940] width 30 height 16
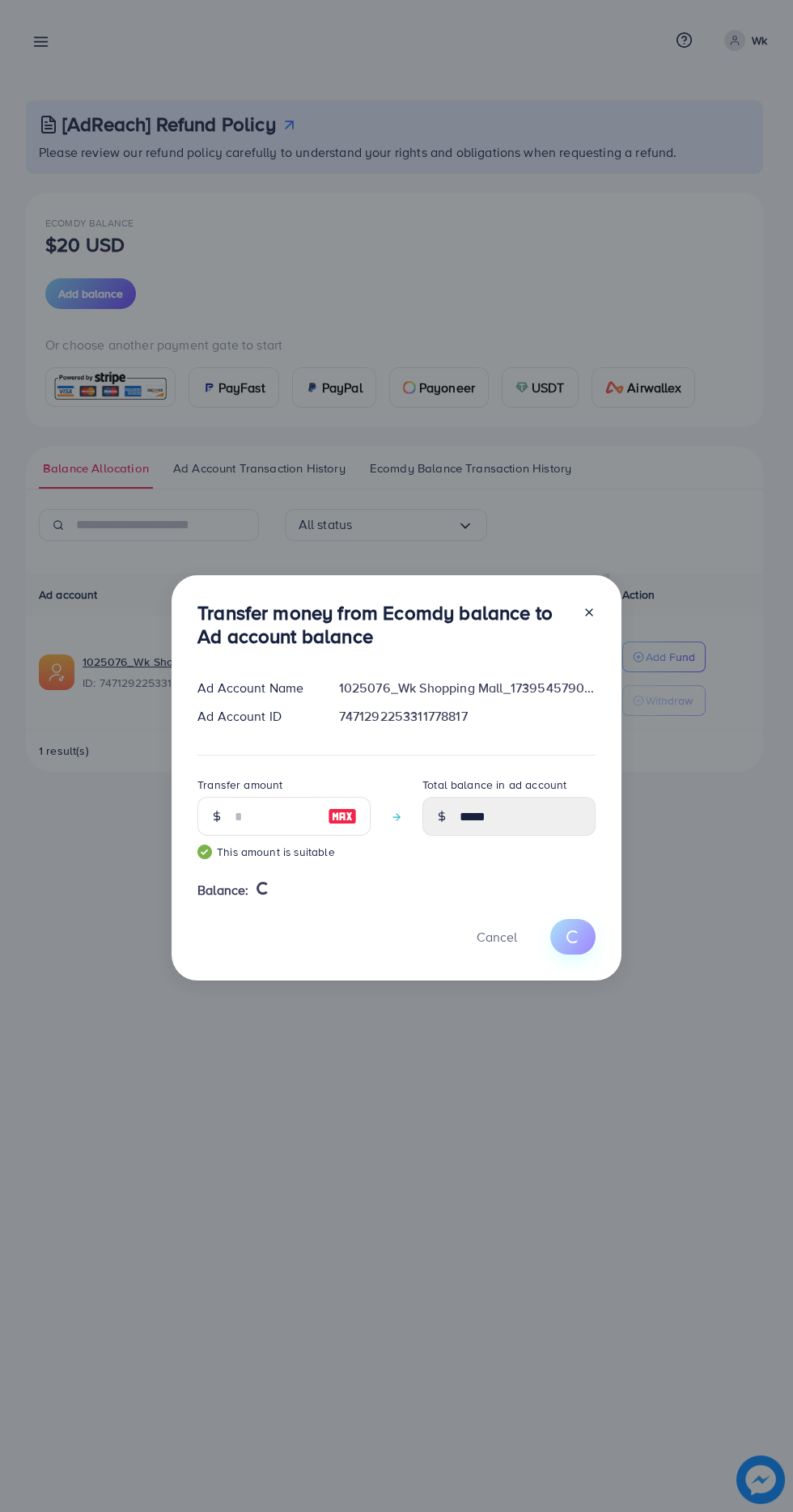
type input "*"
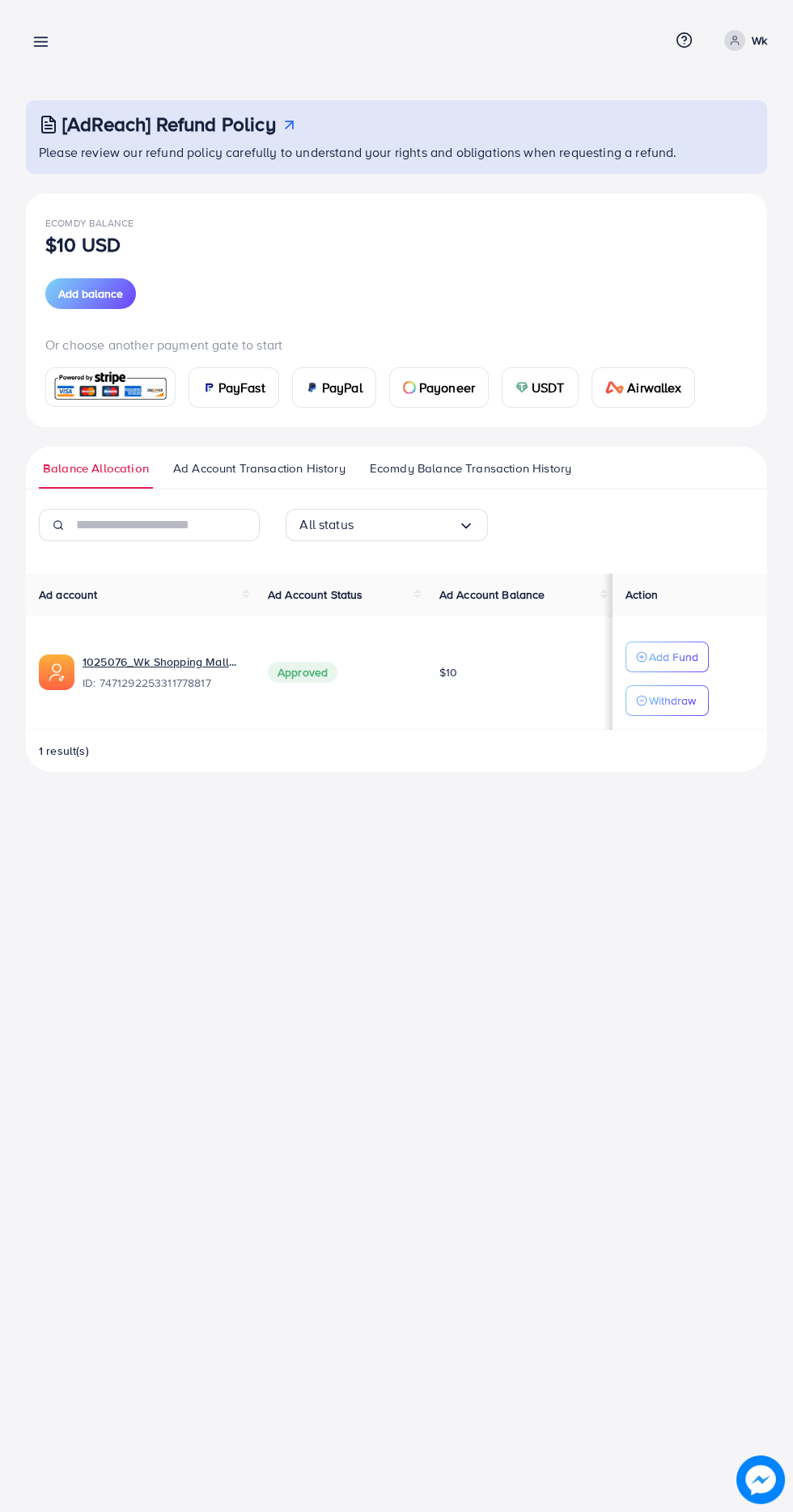
click at [39, 47] on icon at bounding box center [41, 42] width 17 height 17
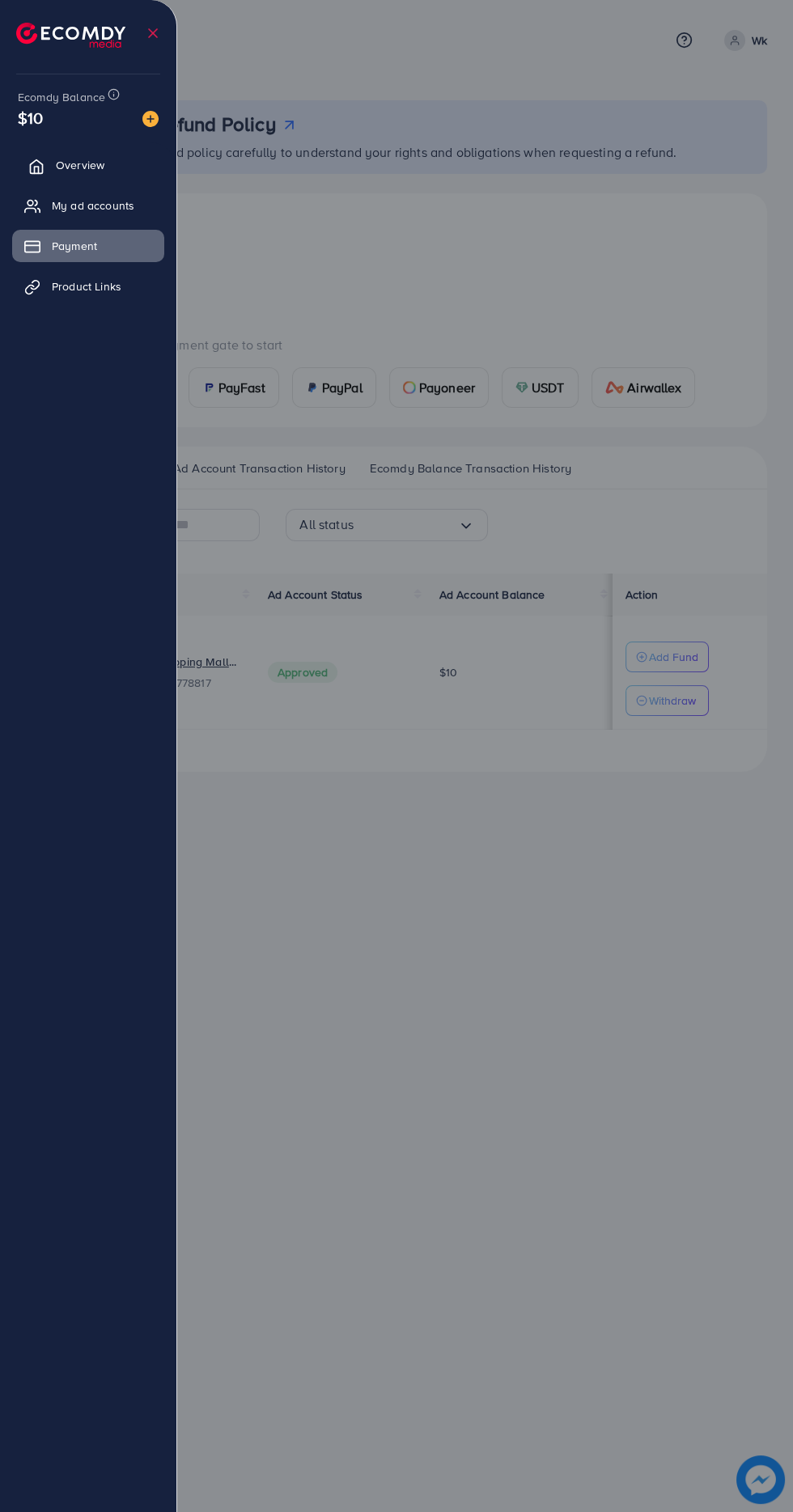
click at [31, 166] on icon at bounding box center [36, 166] width 16 height 16
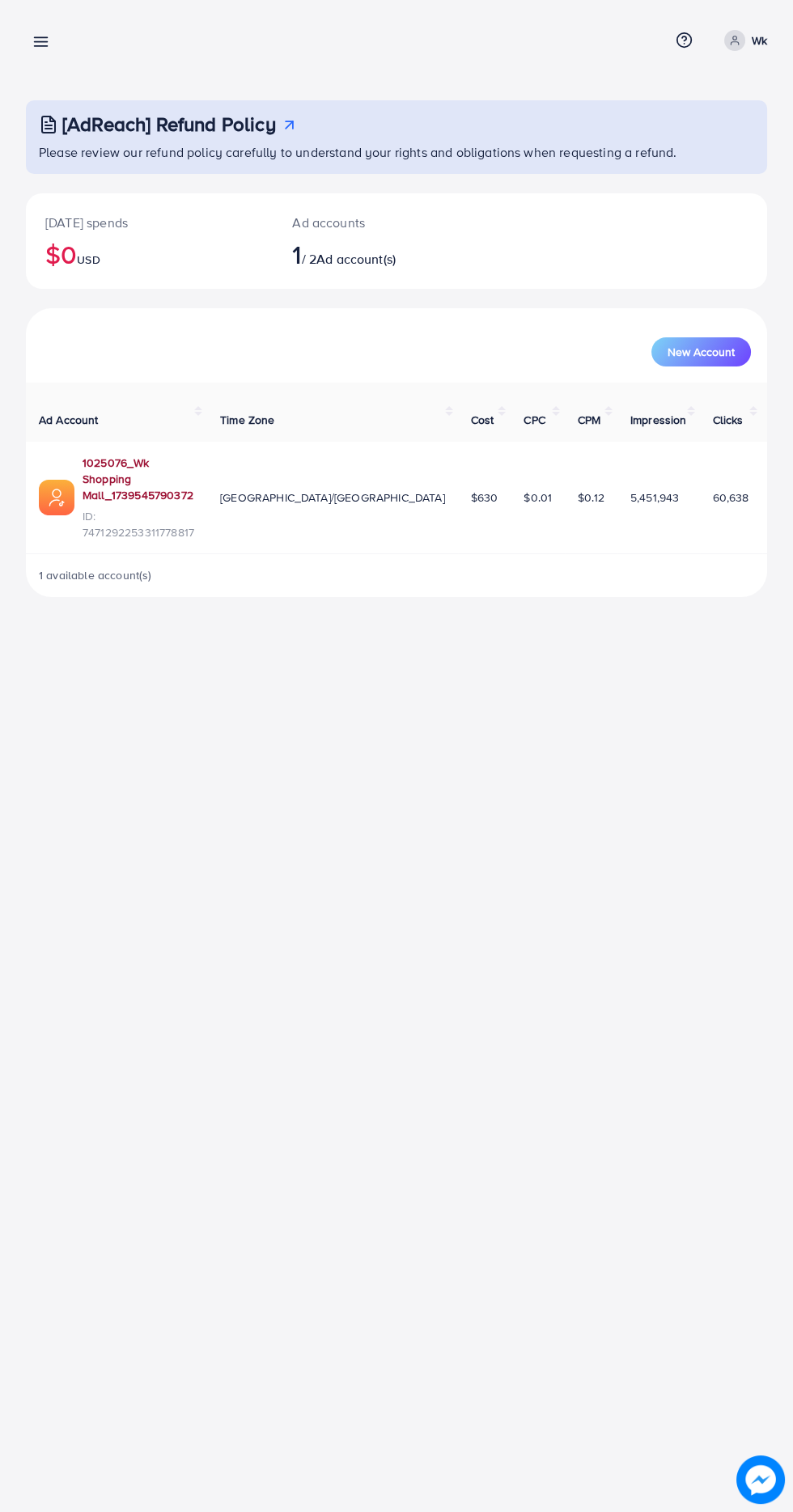
click at [133, 471] on link "1025076_Wk Shopping Mall_1739545790372" at bounding box center [139, 480] width 112 height 49
click at [31, 30] on link at bounding box center [37, 40] width 24 height 20
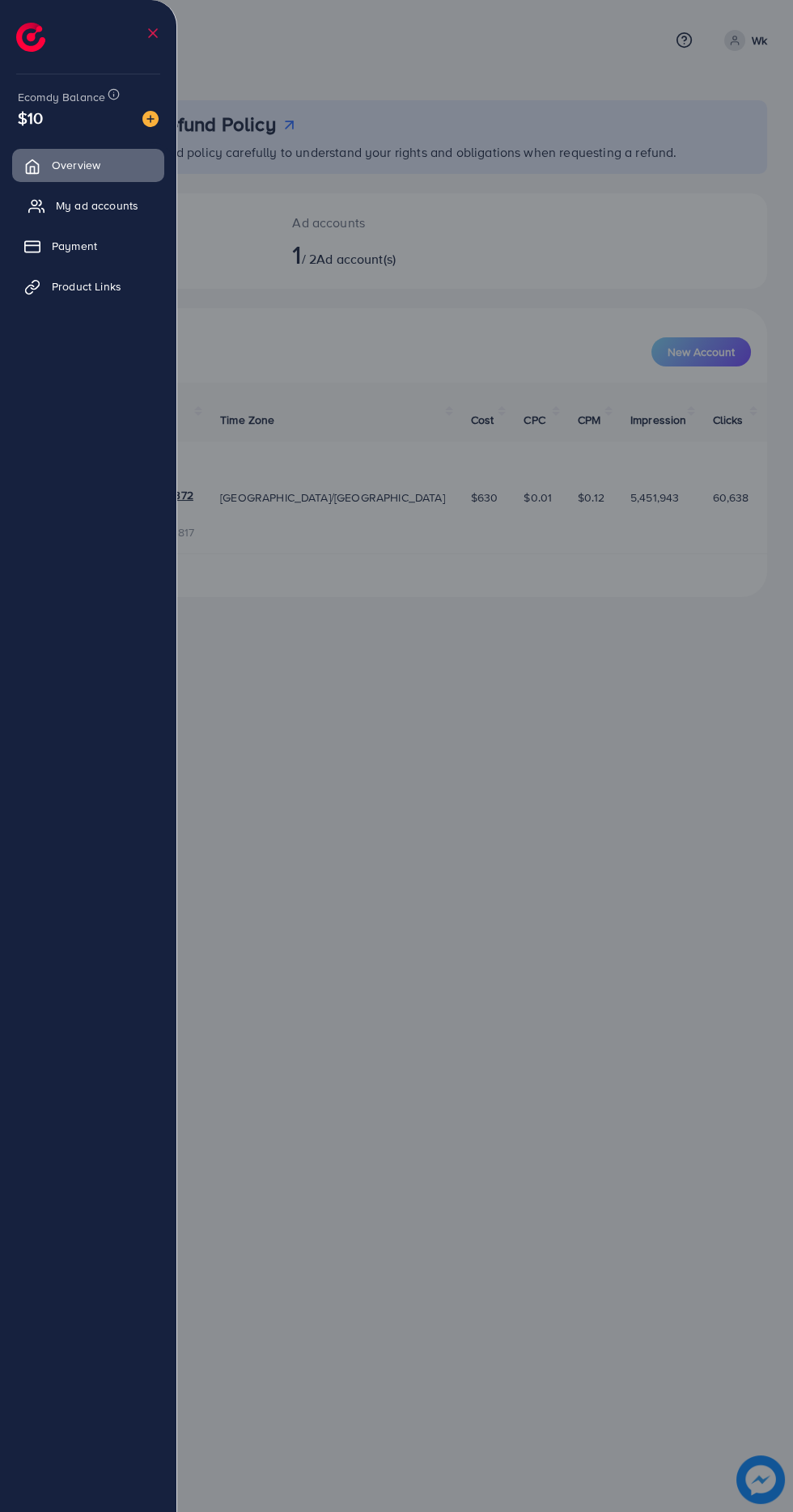
click at [31, 205] on icon at bounding box center [36, 206] width 16 height 16
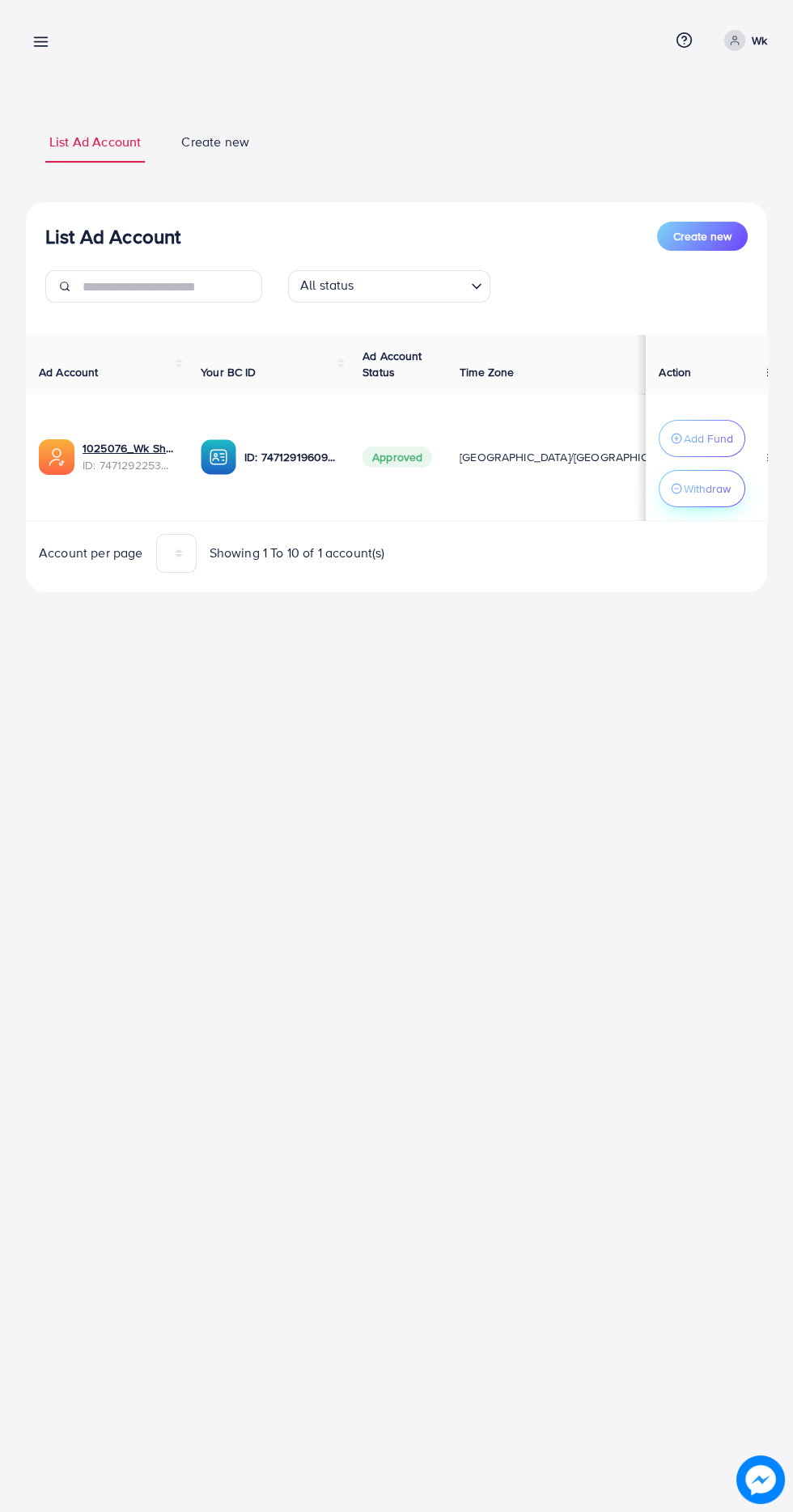
click at [727, 494] on p "Withdraw" at bounding box center [707, 488] width 47 height 19
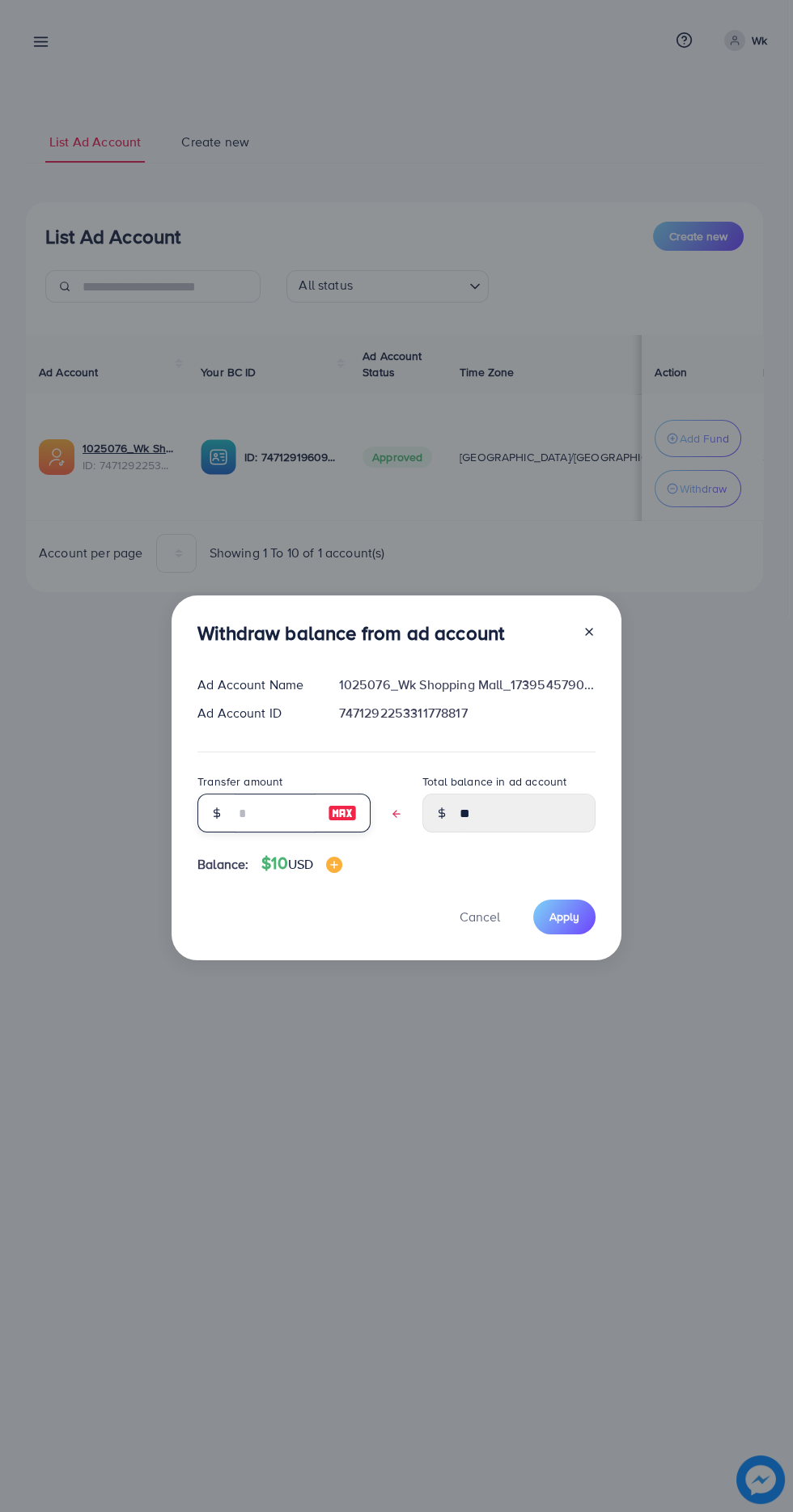
click at [275, 819] on input "text" at bounding box center [274, 813] width 81 height 39
type input "*"
type input "****"
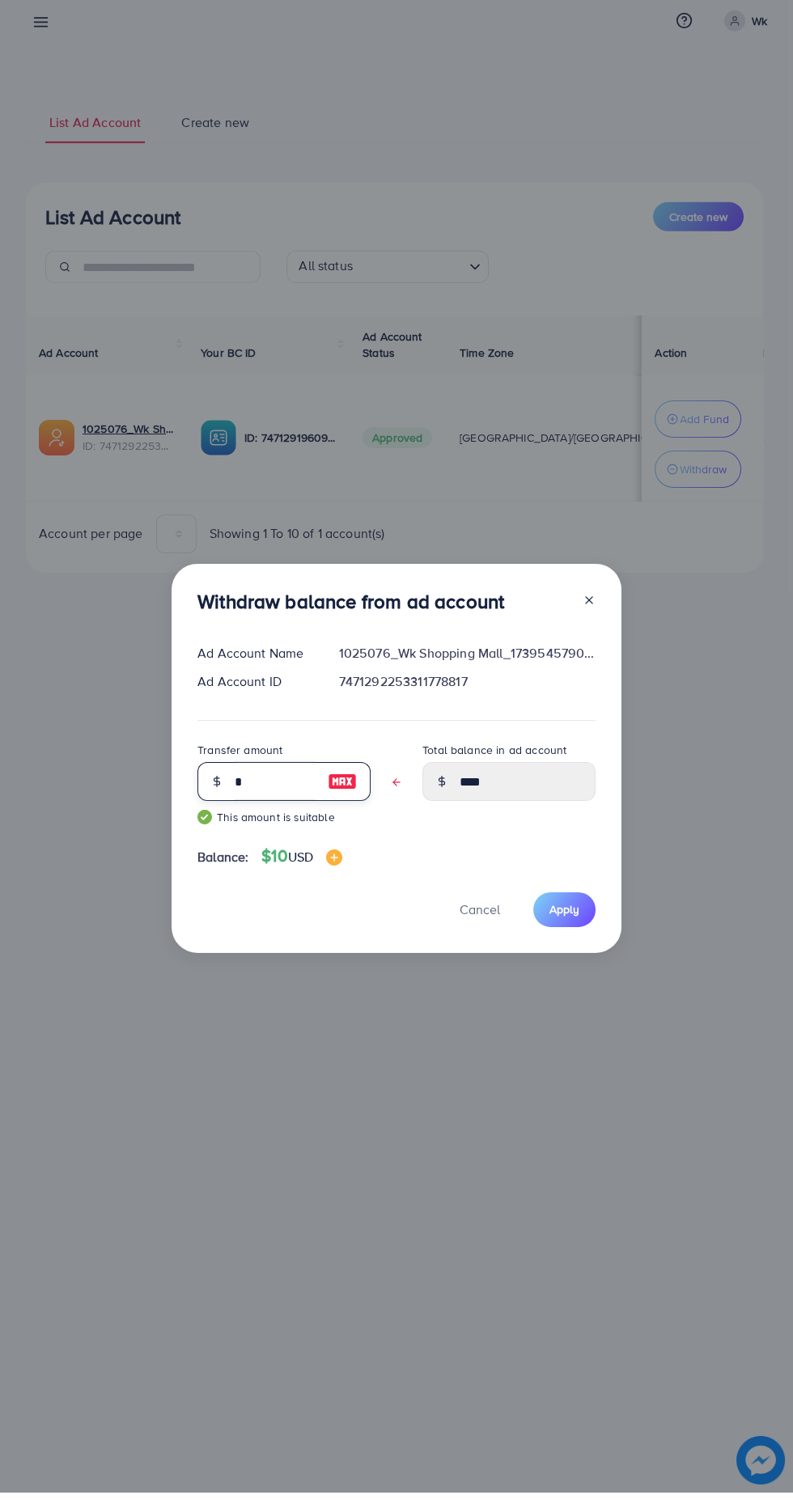
type input "**"
type input "****"
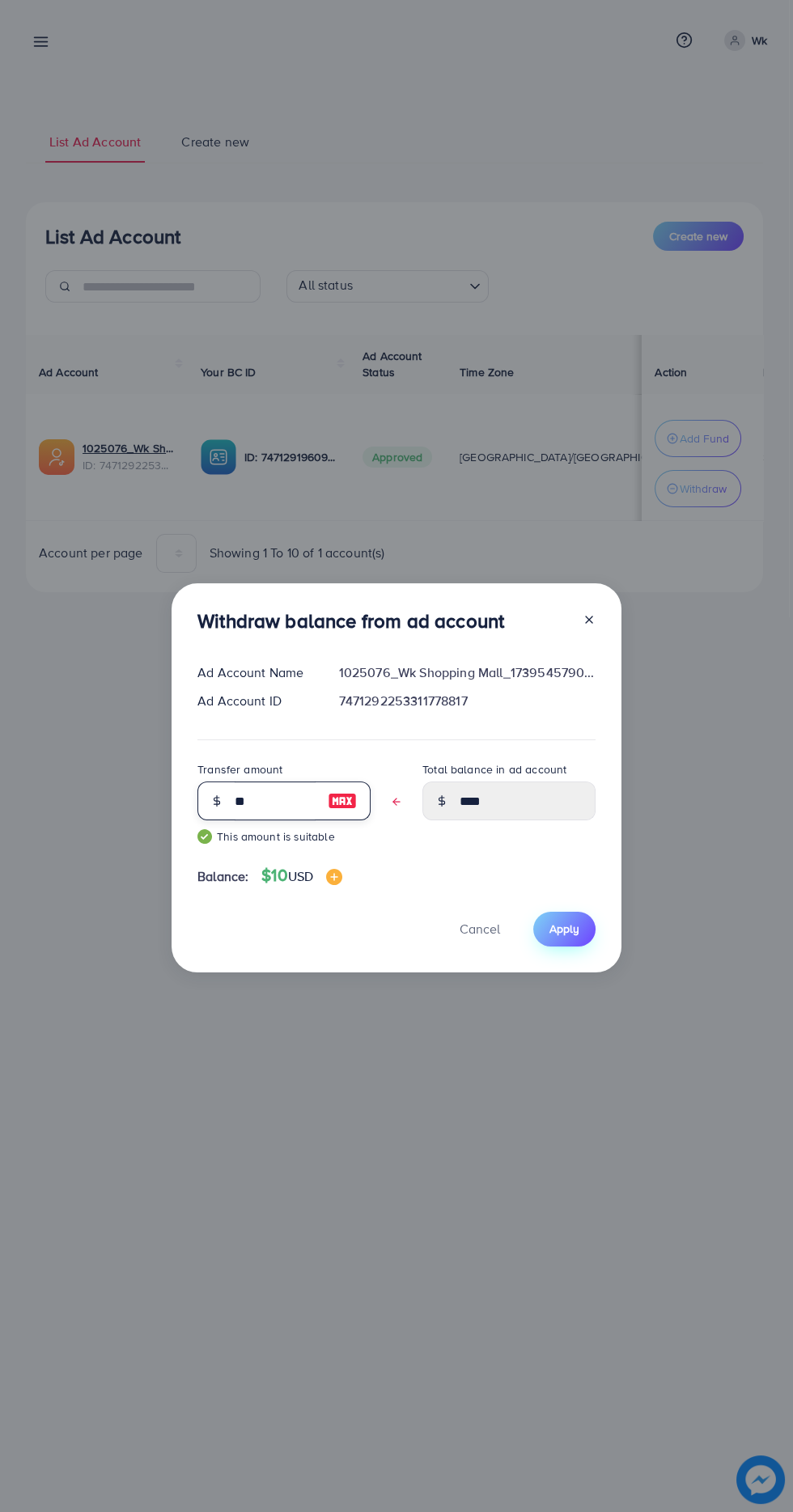
type input "**"
click at [567, 929] on span "Apply" at bounding box center [564, 928] width 30 height 16
click at [481, 934] on span "Cancel" at bounding box center [480, 928] width 41 height 18
